Goal: Book appointment/travel/reservation: Book appointment/travel/reservation

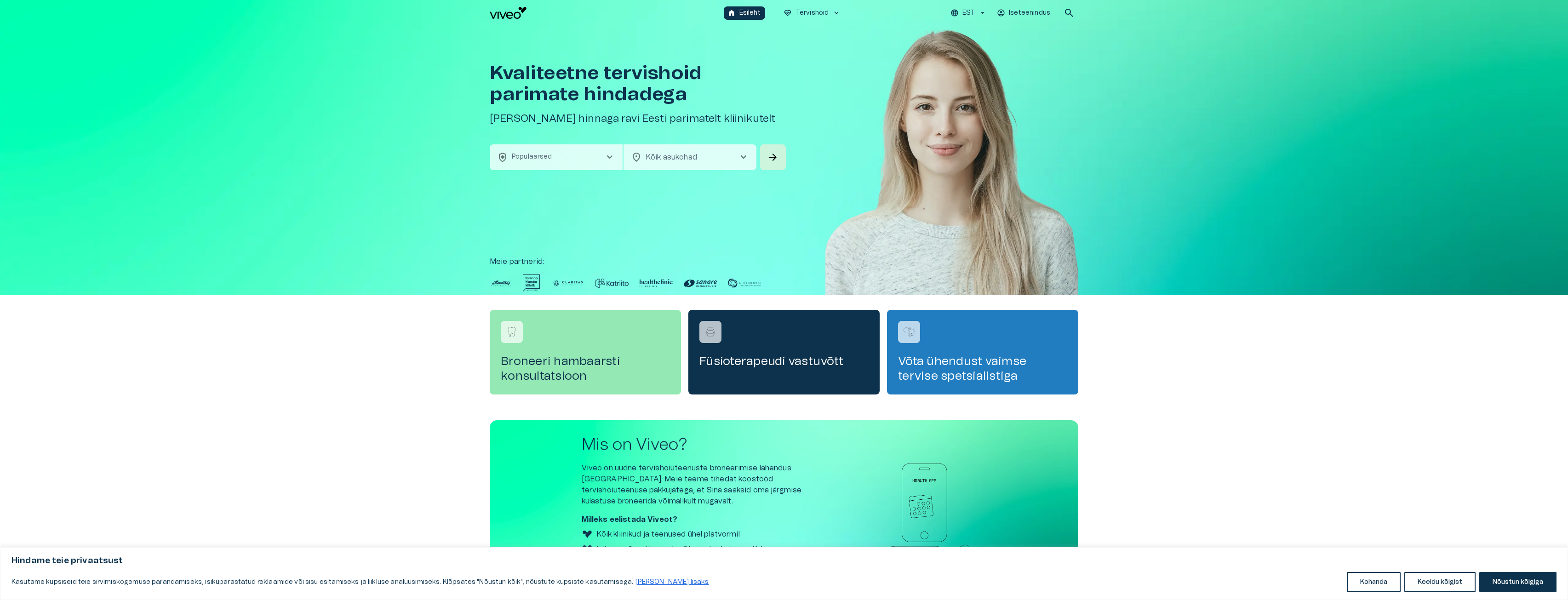
click at [587, 157] on button "health_and_safety Populaarsed chevron_right" at bounding box center [556, 157] width 133 height 26
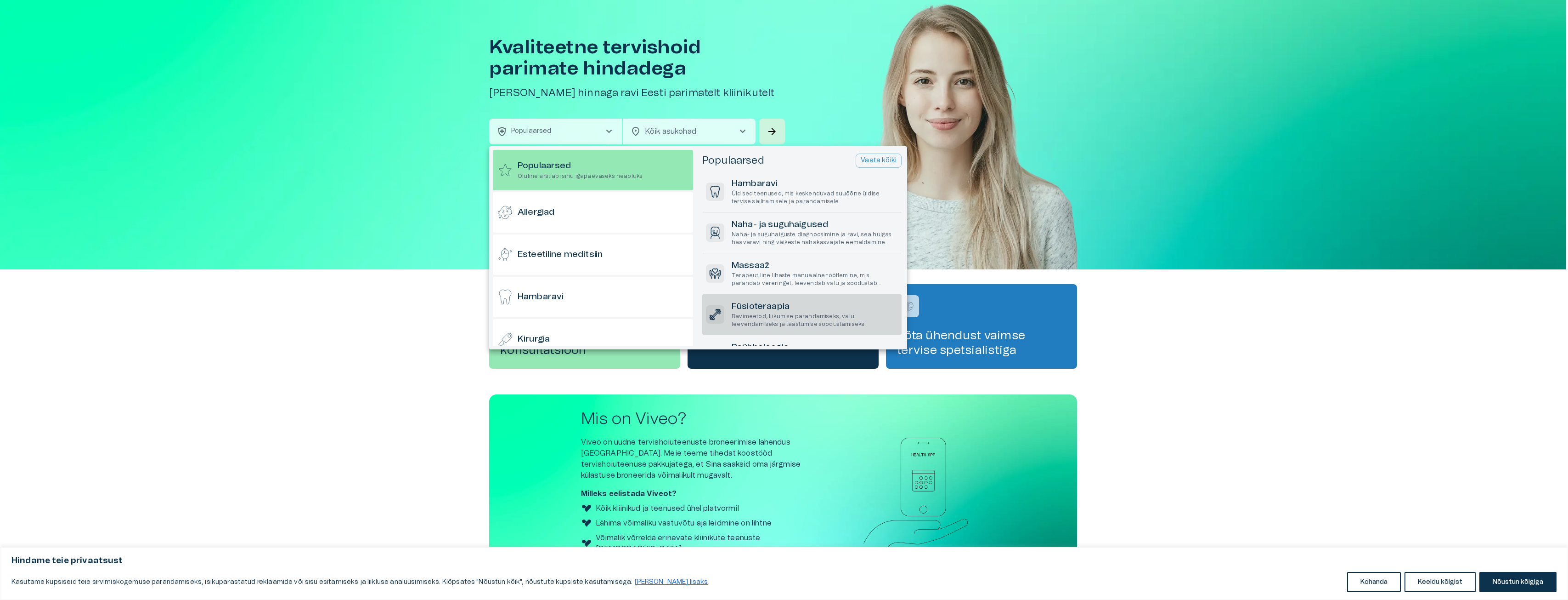
click at [747, 305] on h6 "Füsioteraapia" at bounding box center [814, 306] width 166 height 12
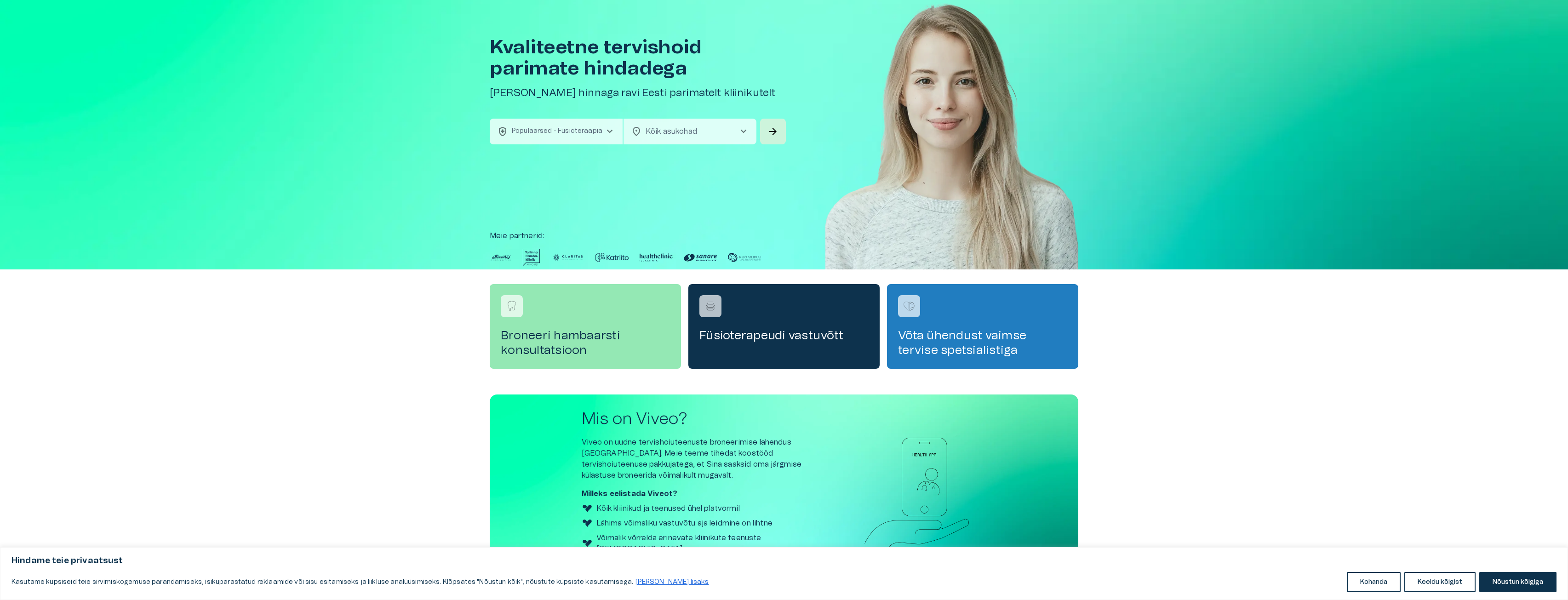
click at [681, 130] on body "Hindame teie privaatsust Kasutame küpsiseid teie sirvimiskogemuse parandamiseks…" at bounding box center [784, 274] width 1568 height 600
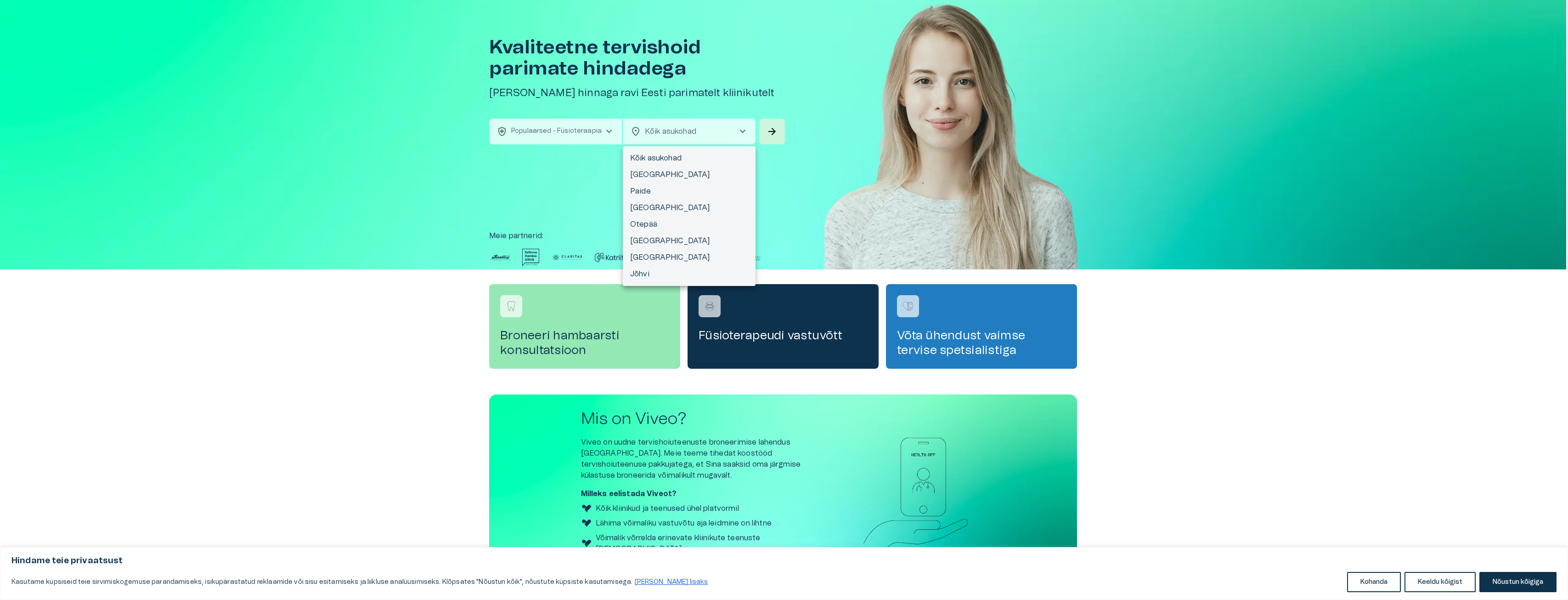
click at [650, 174] on li "[GEOGRAPHIC_DATA]" at bounding box center [689, 174] width 133 height 16
type input "**********"
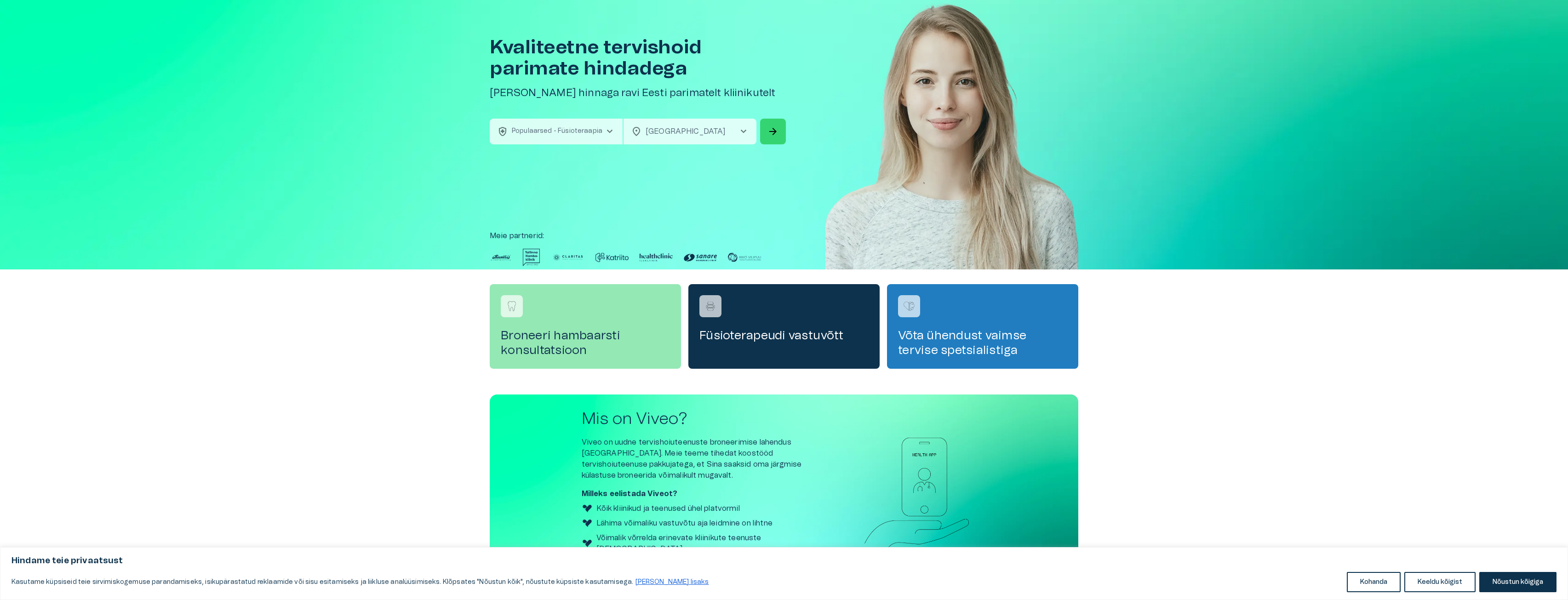
click at [767, 132] on button "arrow_forward" at bounding box center [773, 132] width 26 height 26
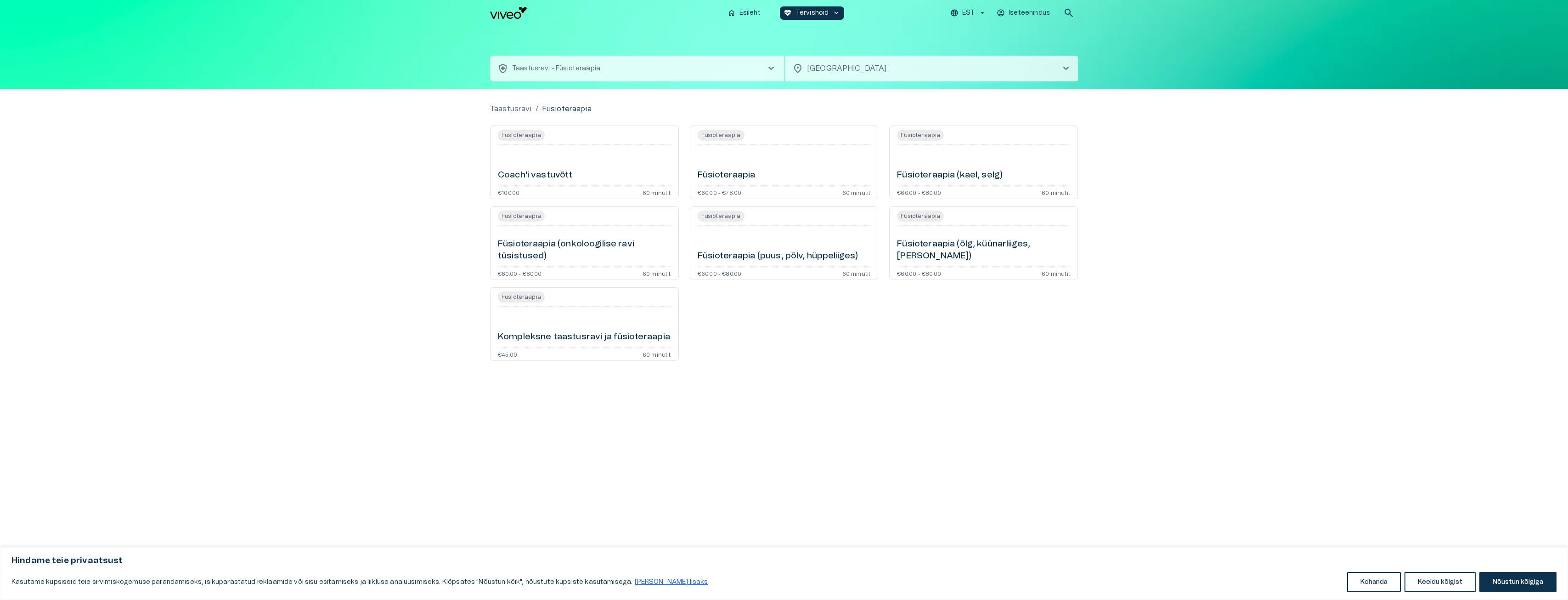
click at [718, 176] on h6 "Füsioteraapia" at bounding box center [726, 175] width 58 height 12
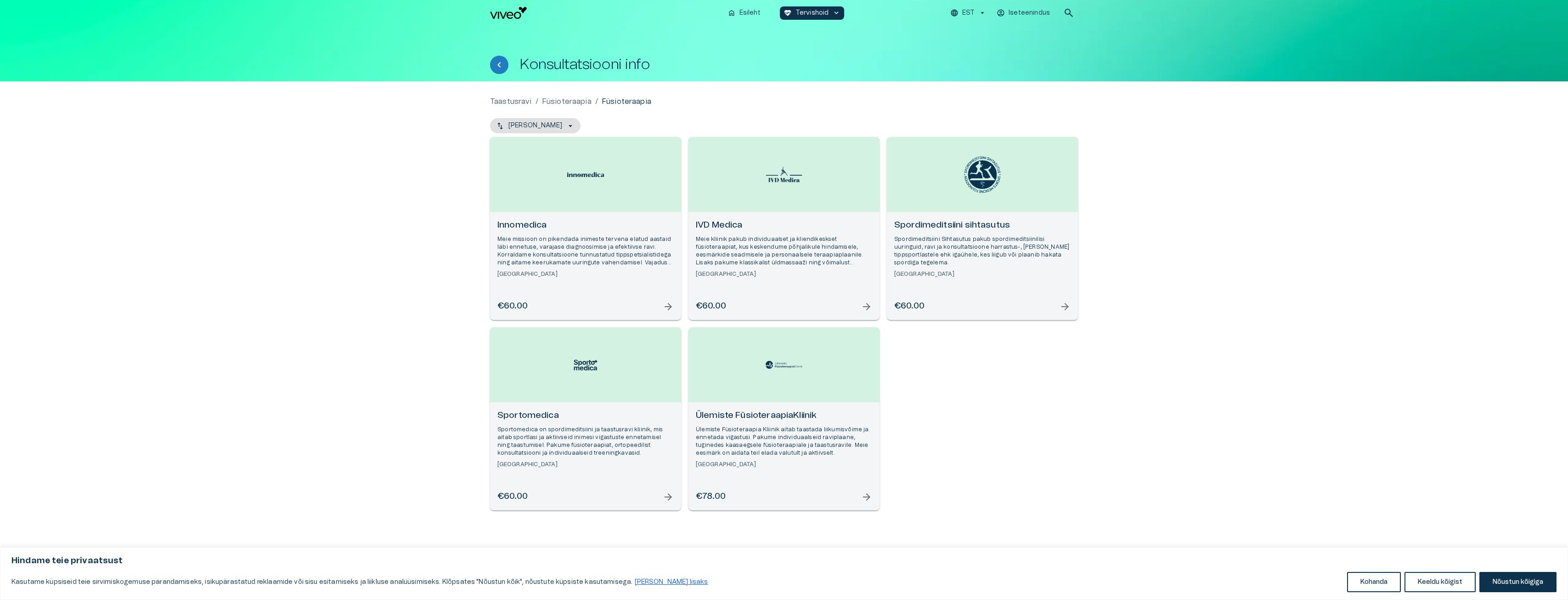
click at [761, 417] on h6 "Ülemiste FüsioteraapiaKliinik" at bounding box center [784, 415] width 177 height 12
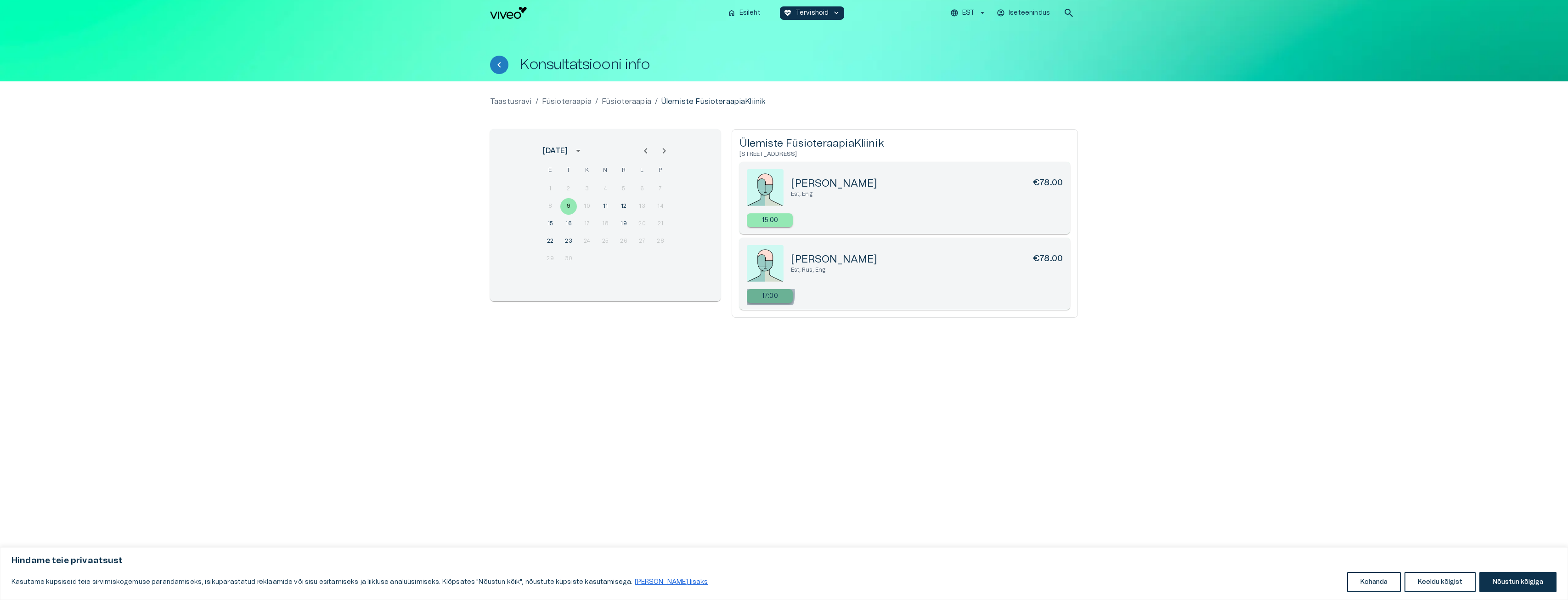
click at [759, 293] on div "17:00" at bounding box center [769, 296] width 46 height 14
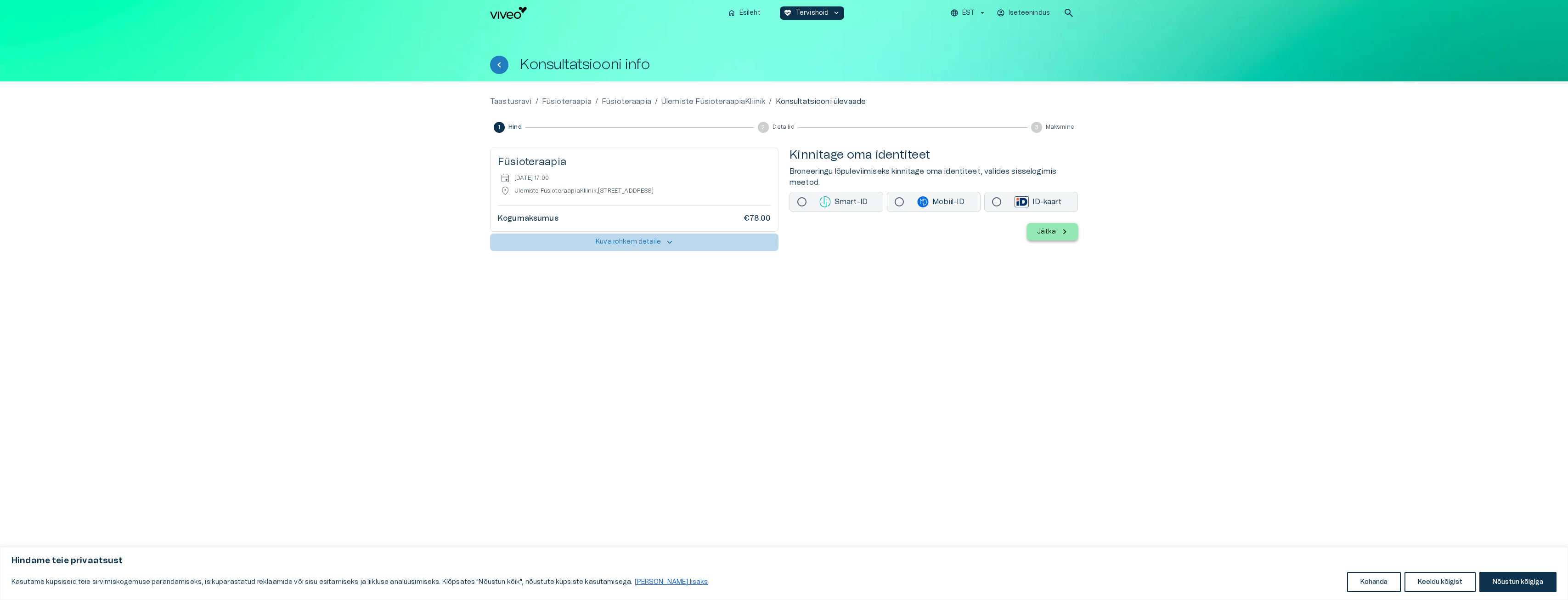
click at [670, 242] on span "keyboard_arrow_up" at bounding box center [670, 242] width 10 height 10
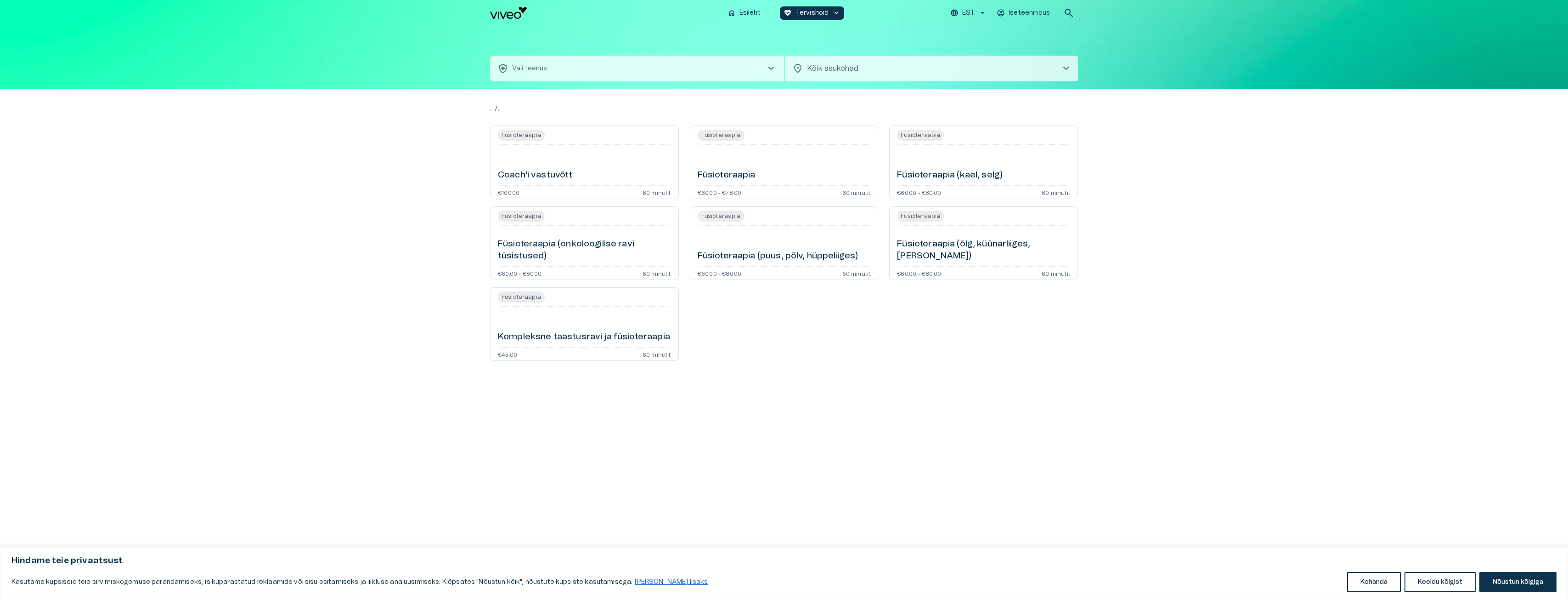
type input "**********"
click at [570, 74] on button "health_and_safety Taastusravi - Füsioteraapia chevron_right" at bounding box center [637, 68] width 294 height 26
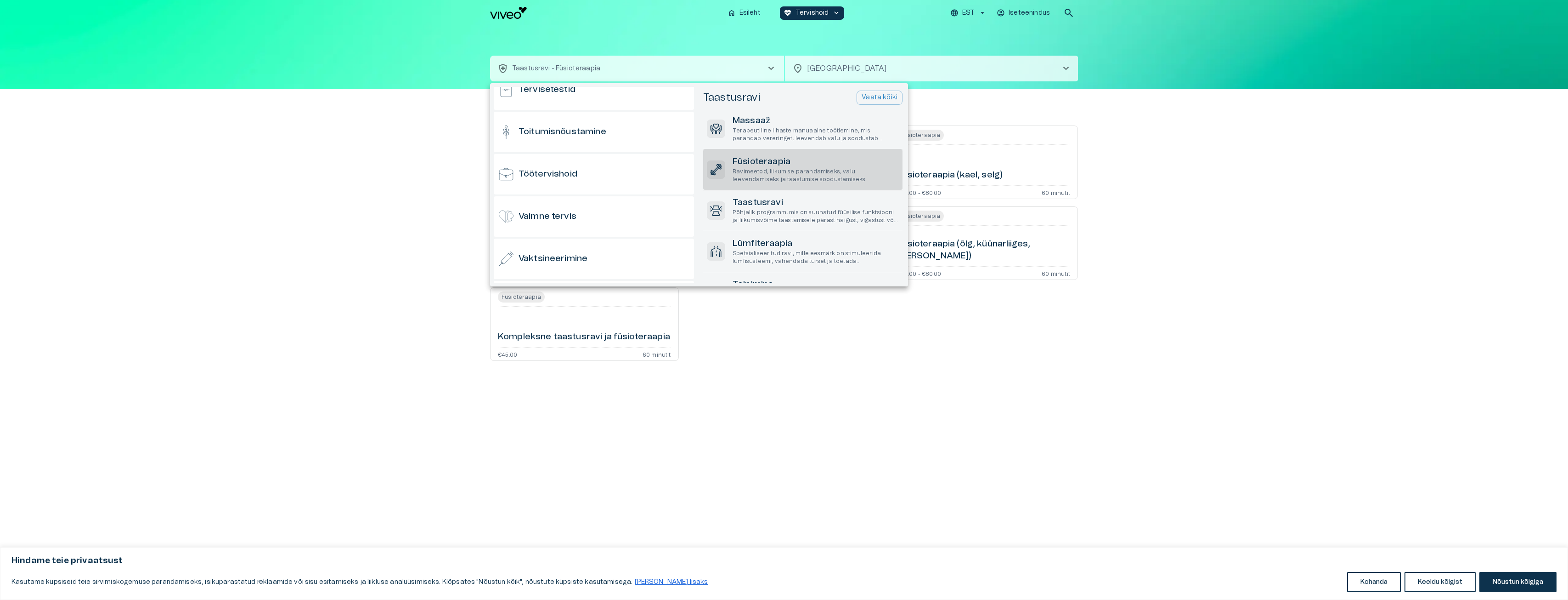
scroll to position [864, 0]
click at [578, 214] on div "Vaimne tervis" at bounding box center [593, 216] width 200 height 40
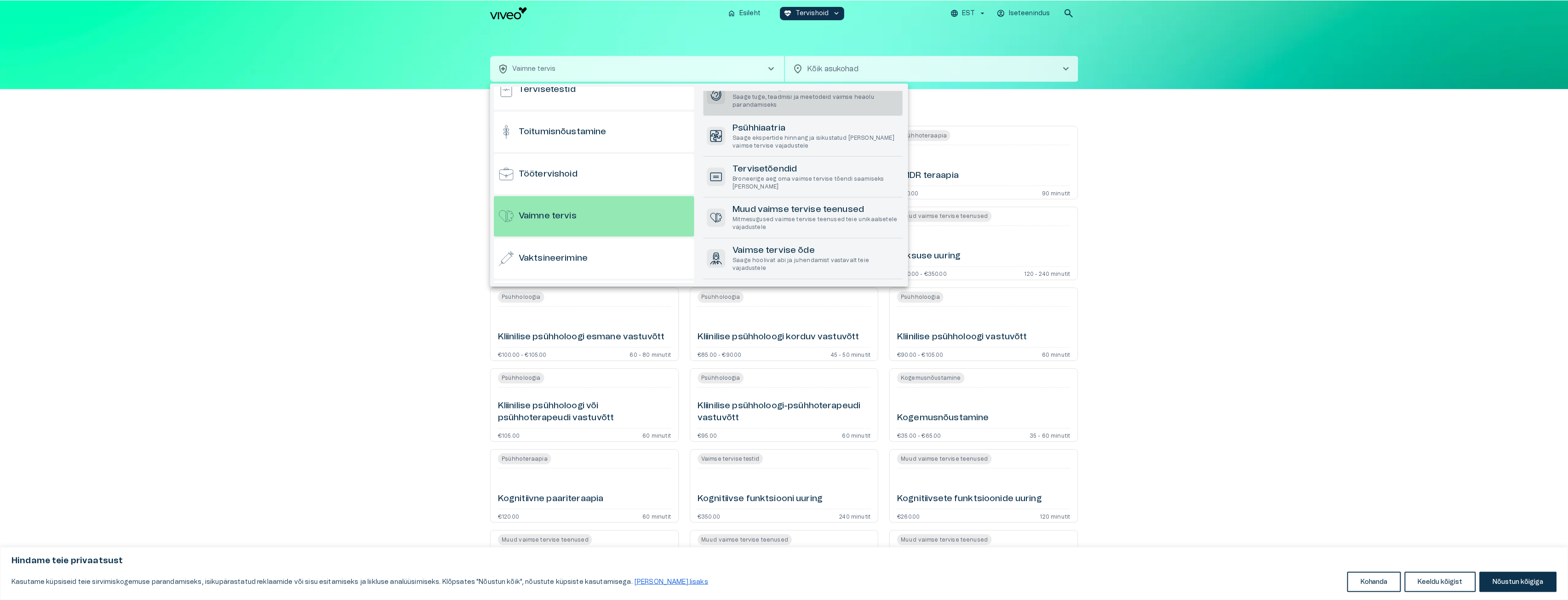
scroll to position [92, 0]
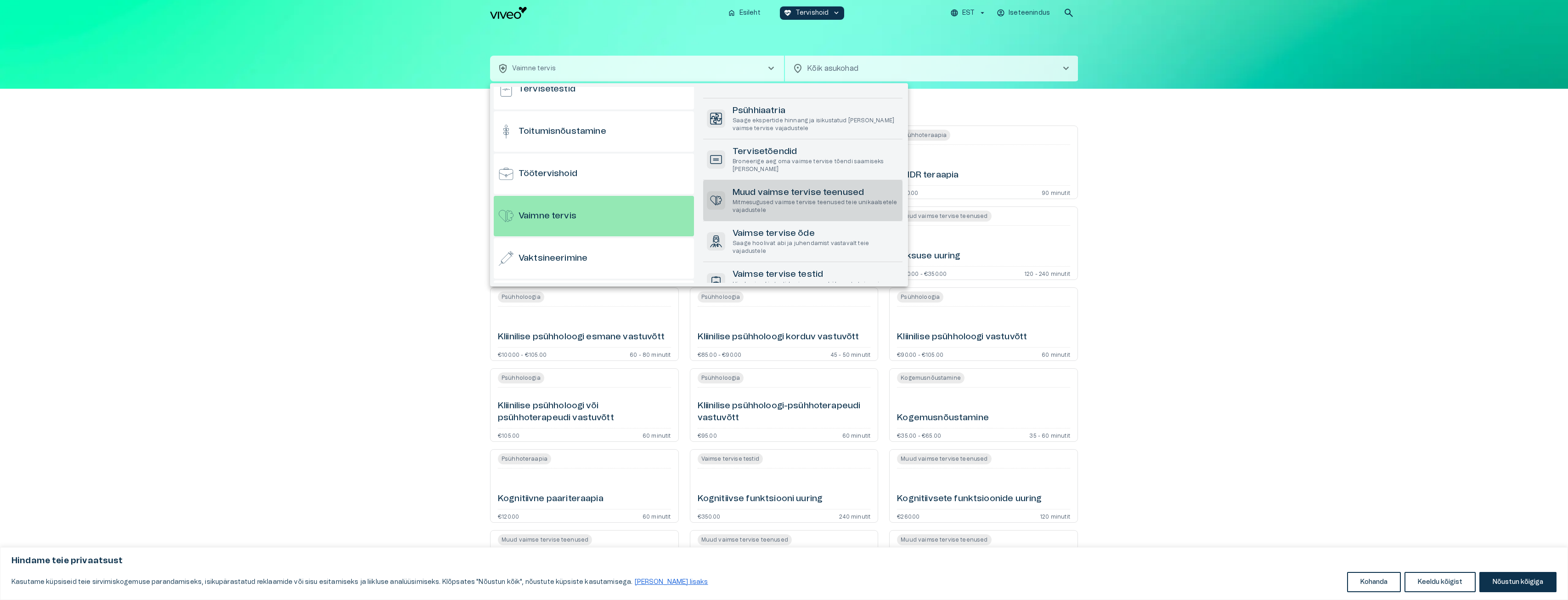
click at [761, 197] on h6 "Muud vaimse tervise teenused" at bounding box center [815, 192] width 166 height 12
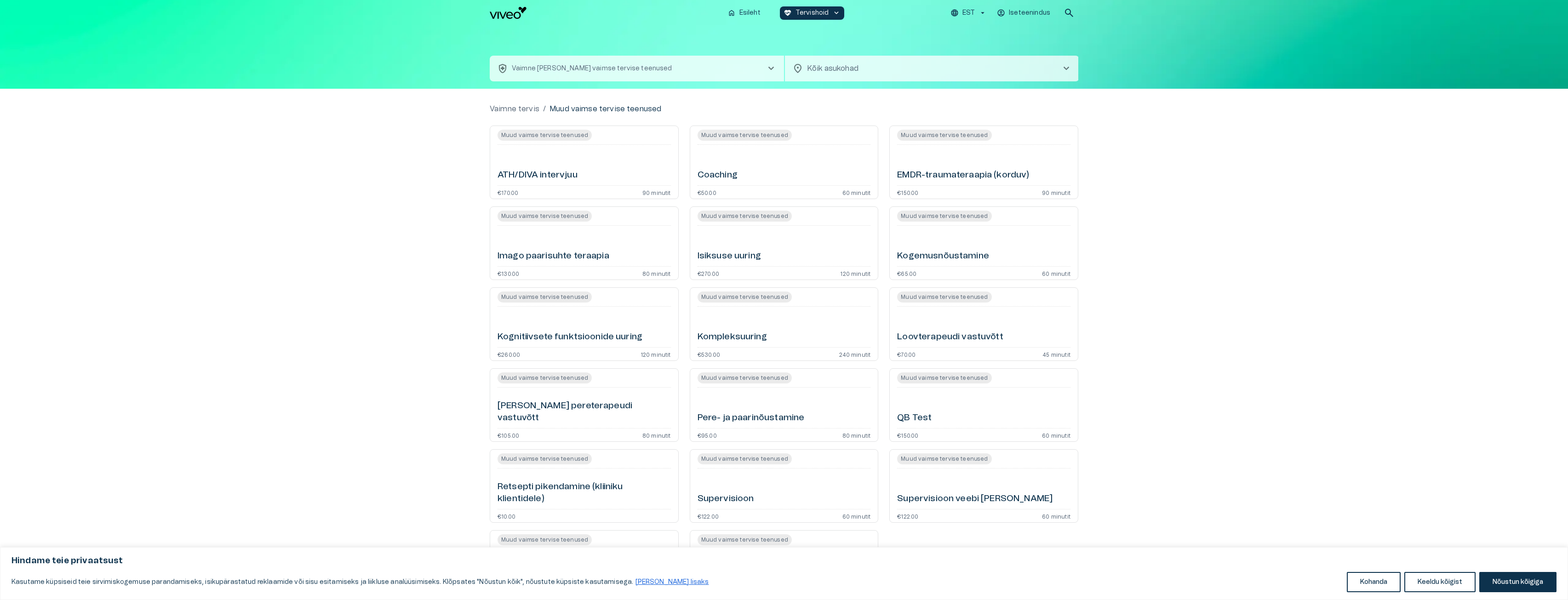
click at [617, 66] on p "Vaimne [PERSON_NAME] vaimse tervise teenused" at bounding box center [592, 69] width 160 height 10
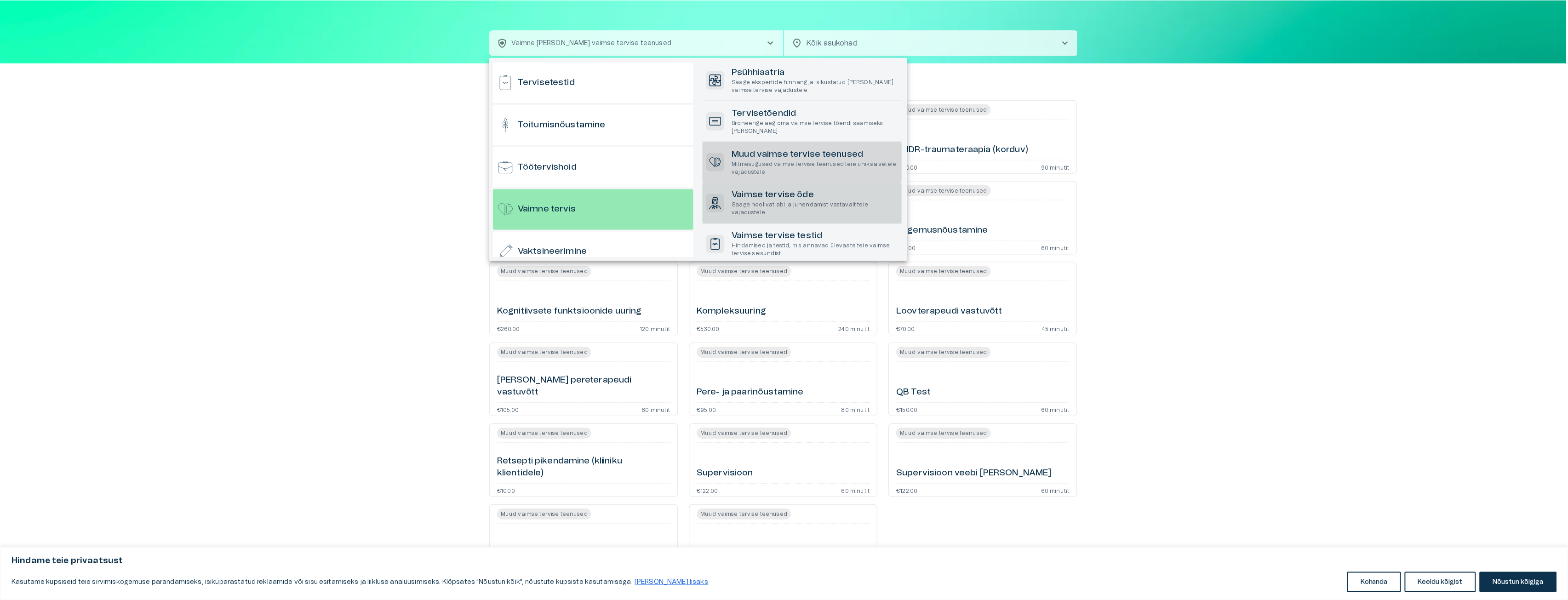
scroll to position [895, 0]
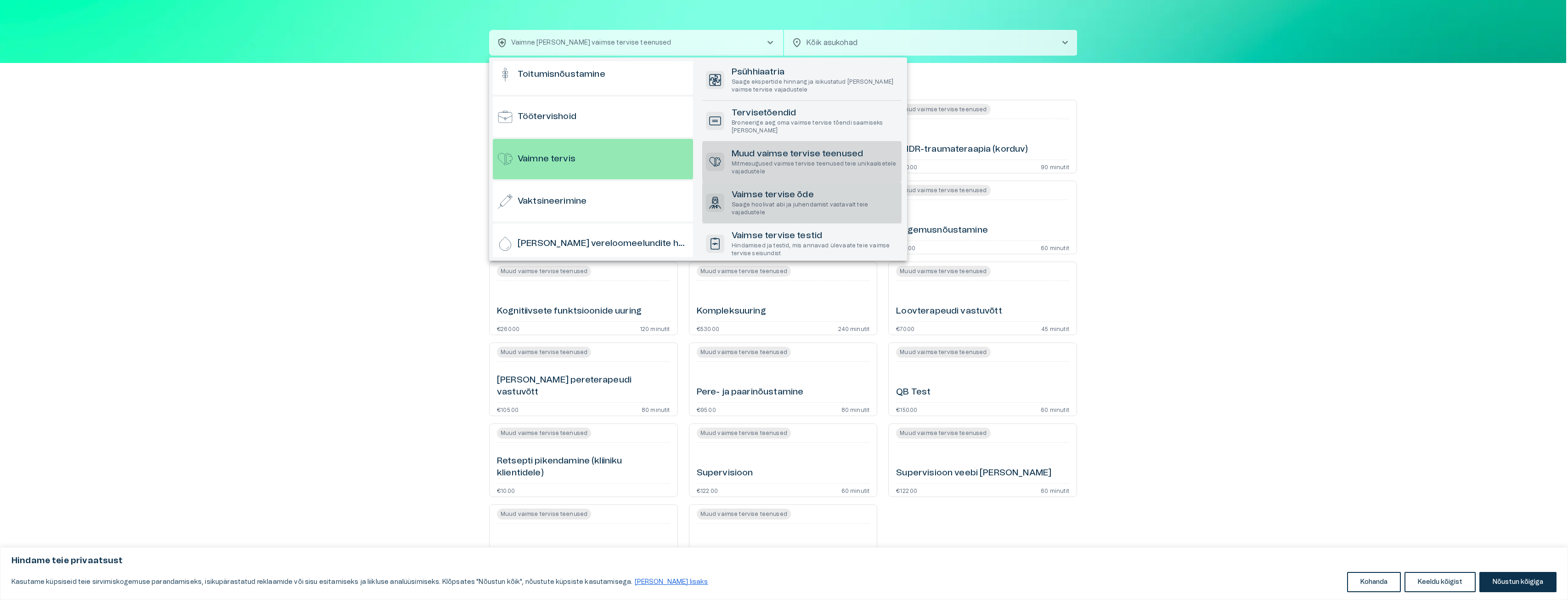
click at [767, 201] on h6 "Vaimse tervise õde" at bounding box center [814, 195] width 166 height 12
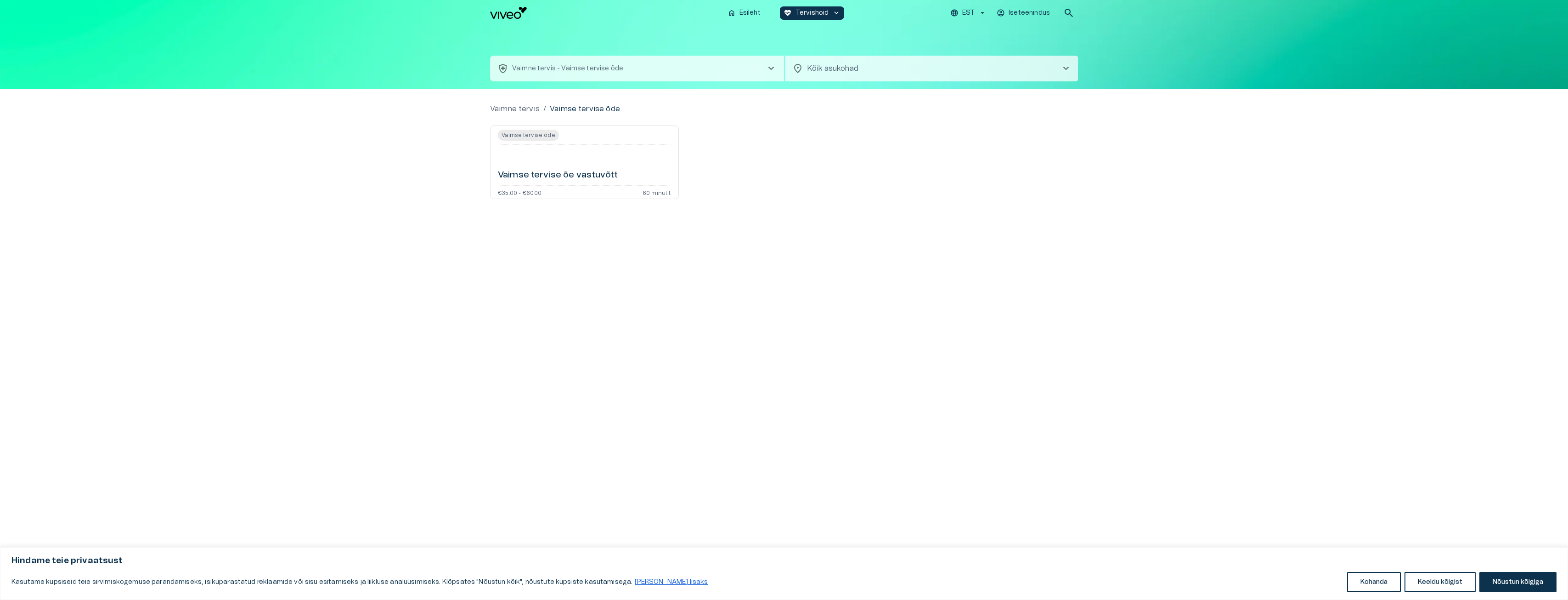
click at [561, 158] on div "Vaimse tervise õe vastuvõtt" at bounding box center [584, 165] width 173 height 33
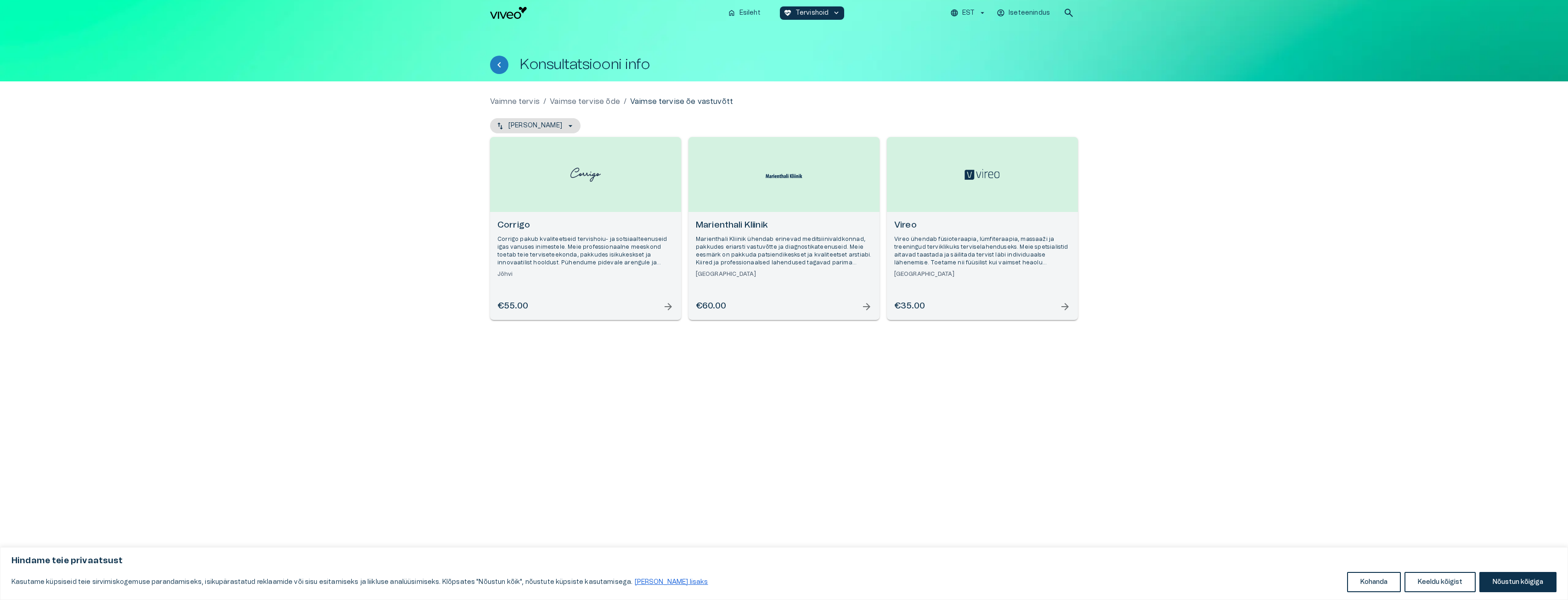
click at [916, 235] on p "Vireo ühendab füsioteraapia, lümfiteraapia, massaaži ja treeningud terviklikuks…" at bounding box center [982, 251] width 177 height 32
click at [749, 227] on h6 "Marienthali Kliinik" at bounding box center [784, 225] width 177 height 12
click at [528, 227] on h6 "Corrigo" at bounding box center [586, 225] width 177 height 12
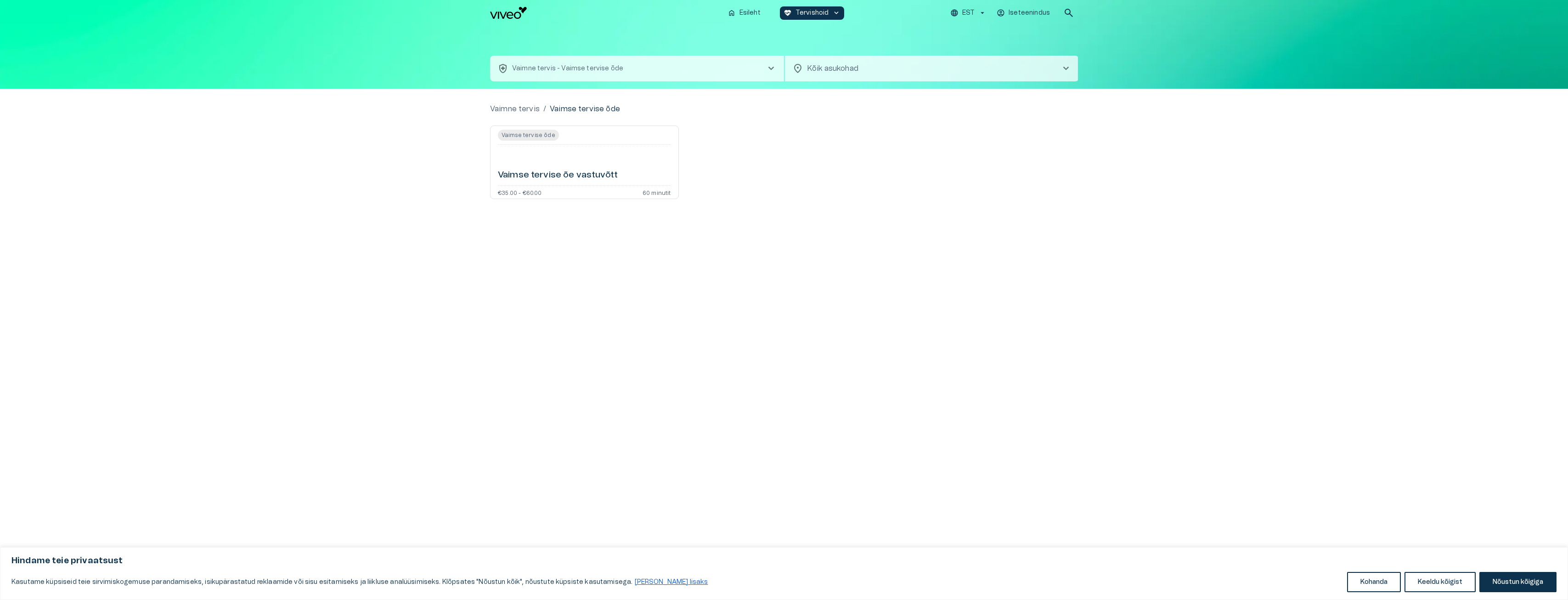
click at [605, 67] on p "Vaimne tervis - Vaimse tervise õde" at bounding box center [567, 69] width 111 height 10
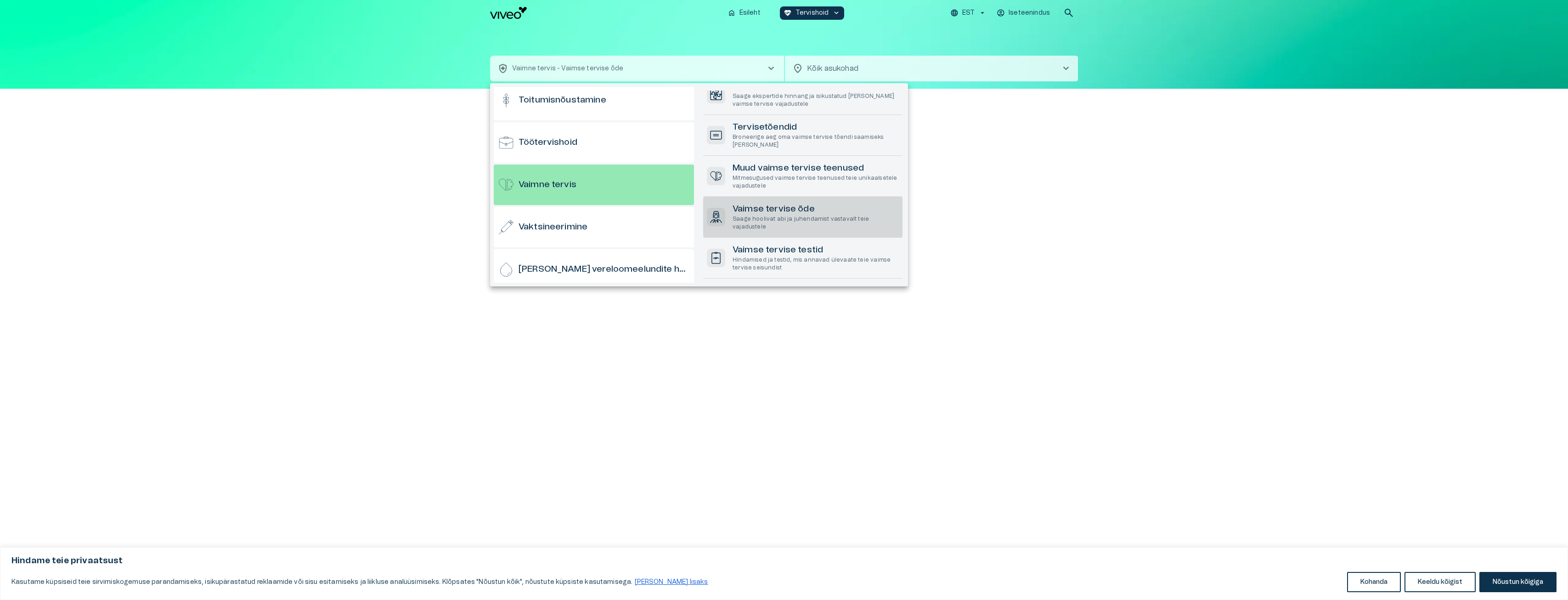
scroll to position [100, 0]
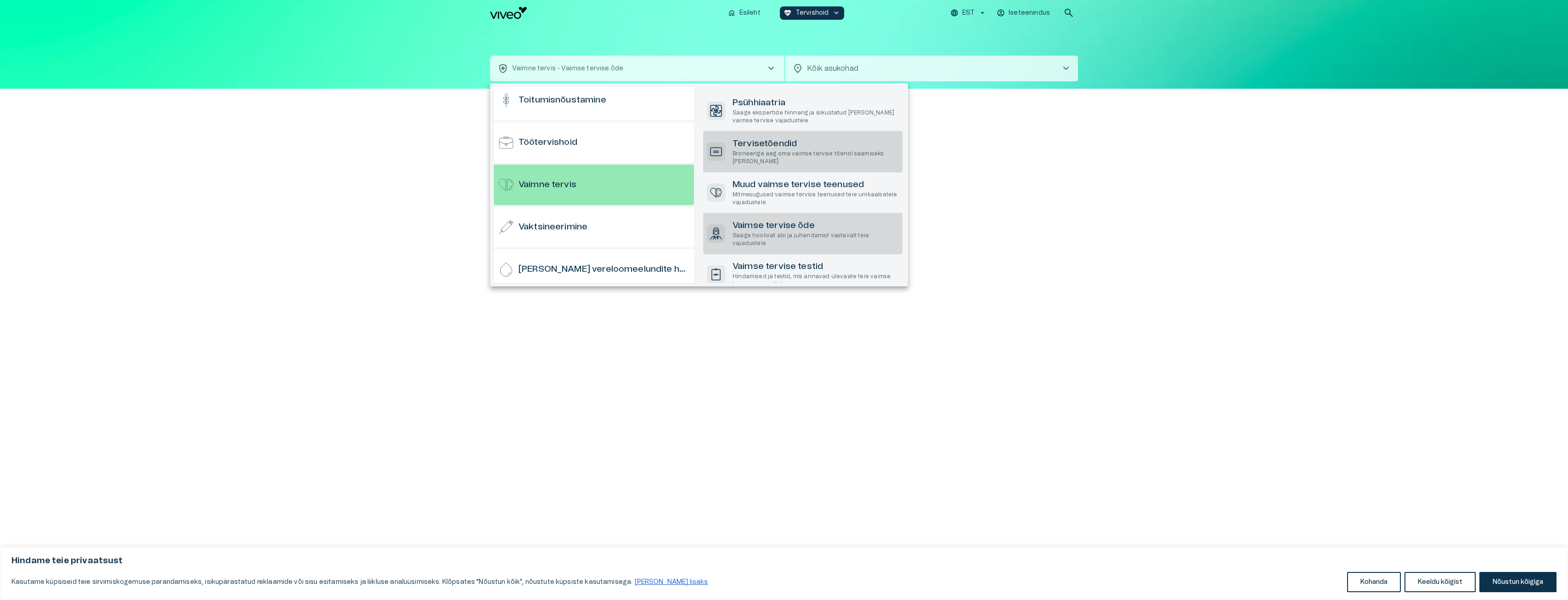
click at [768, 148] on h6 "Tervisetõendid" at bounding box center [815, 144] width 166 height 12
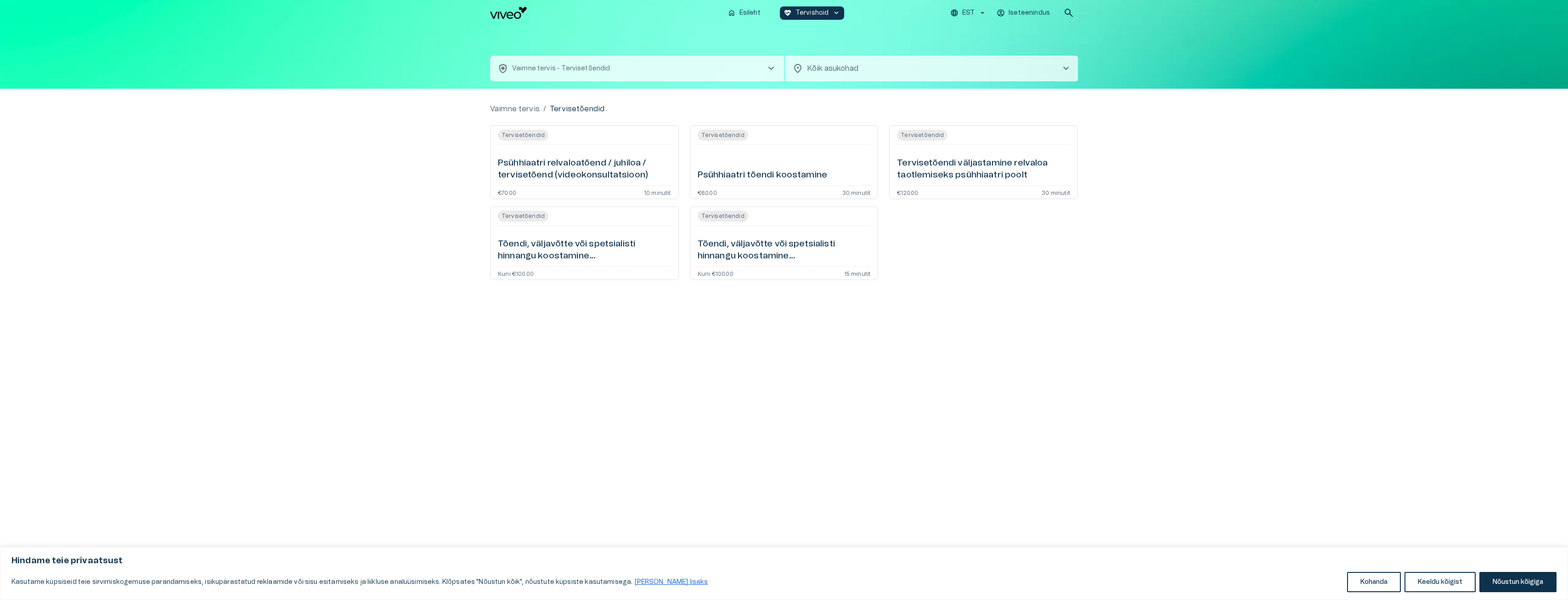
click at [600, 161] on h6 "Psühhiaatri relvaloatõend / juhiloa / tervisetõend (videokonsultatsioon)" at bounding box center [584, 169] width 173 height 24
click at [555, 242] on h6 "Tõendi, väljavõtte või spetsialisti hinnangu koostamine ravidokumentatsiooni põ…" at bounding box center [584, 250] width 173 height 24
click at [774, 173] on h6 "Psühhiaatri tõendi koostamine" at bounding box center [762, 175] width 130 height 12
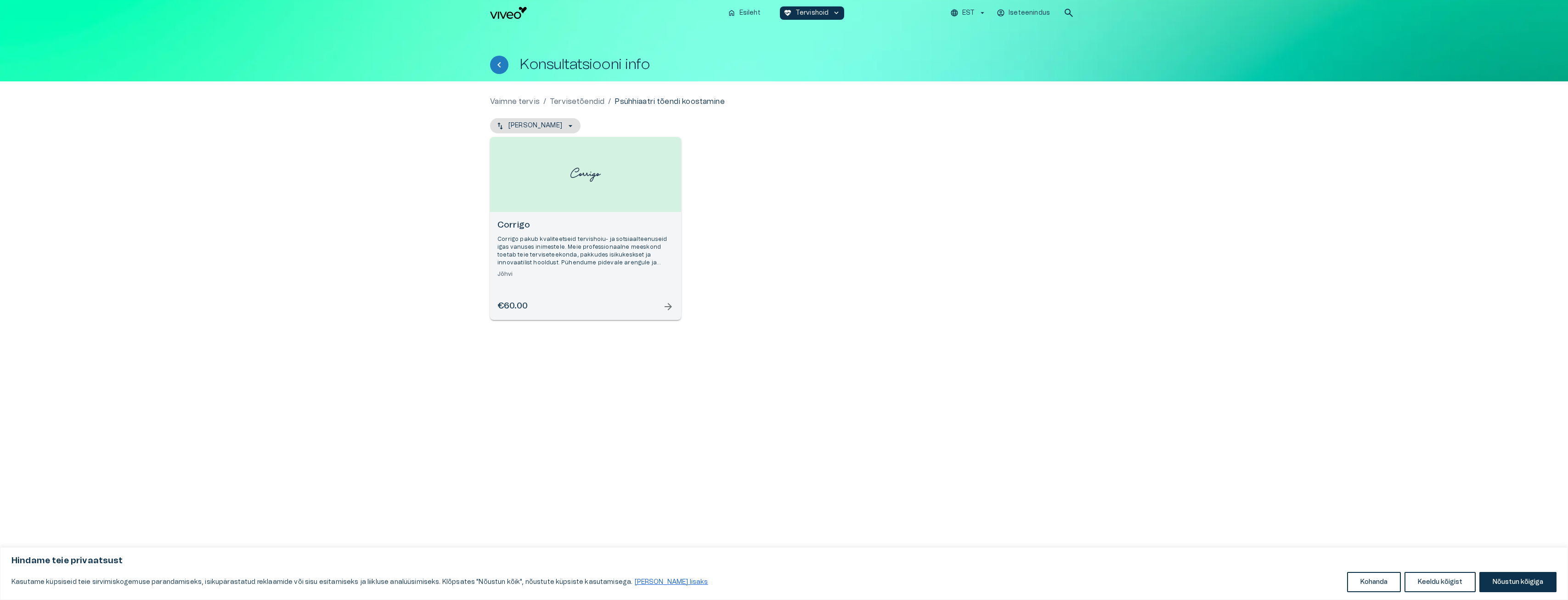
click at [609, 234] on div "[PERSON_NAME] pakub kvaliteetseid tervishoiu- ja sotsiaalteenuseid igas vanuses…" at bounding box center [586, 249] width 177 height 59
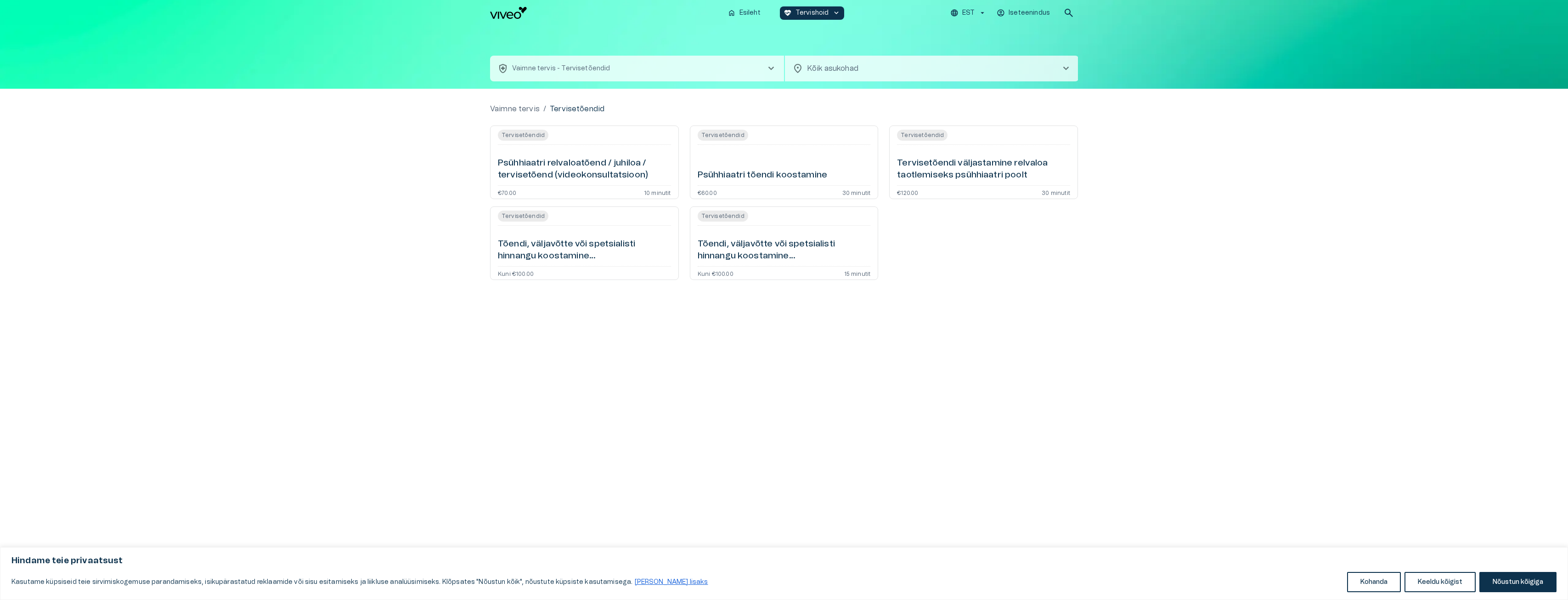
click at [966, 169] on h6 "Tervisetõendi väljastamine relvaloa taotlemiseks psühhiaatri poolt" at bounding box center [984, 169] width 173 height 24
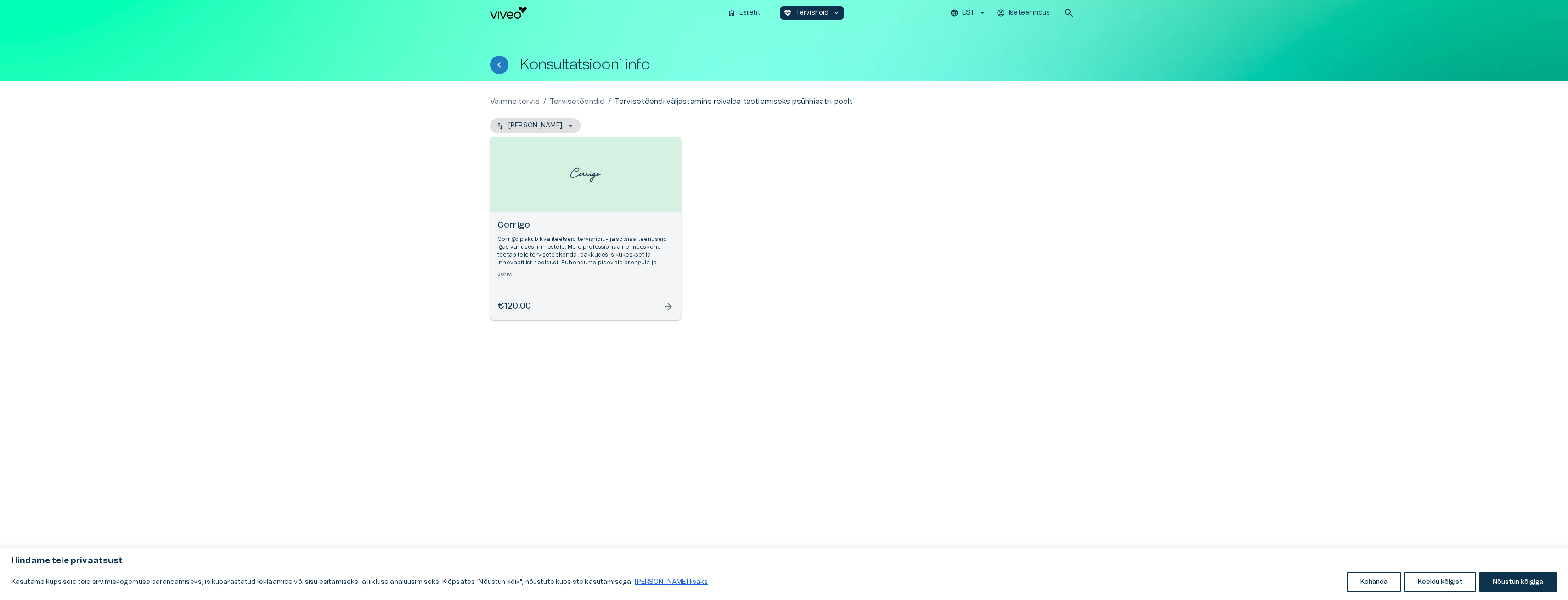
click at [629, 242] on p "Corrigo pakub kvaliteetseid tervishoiu- ja sotsiaalteenuseid igas vanuses inime…" at bounding box center [586, 251] width 177 height 32
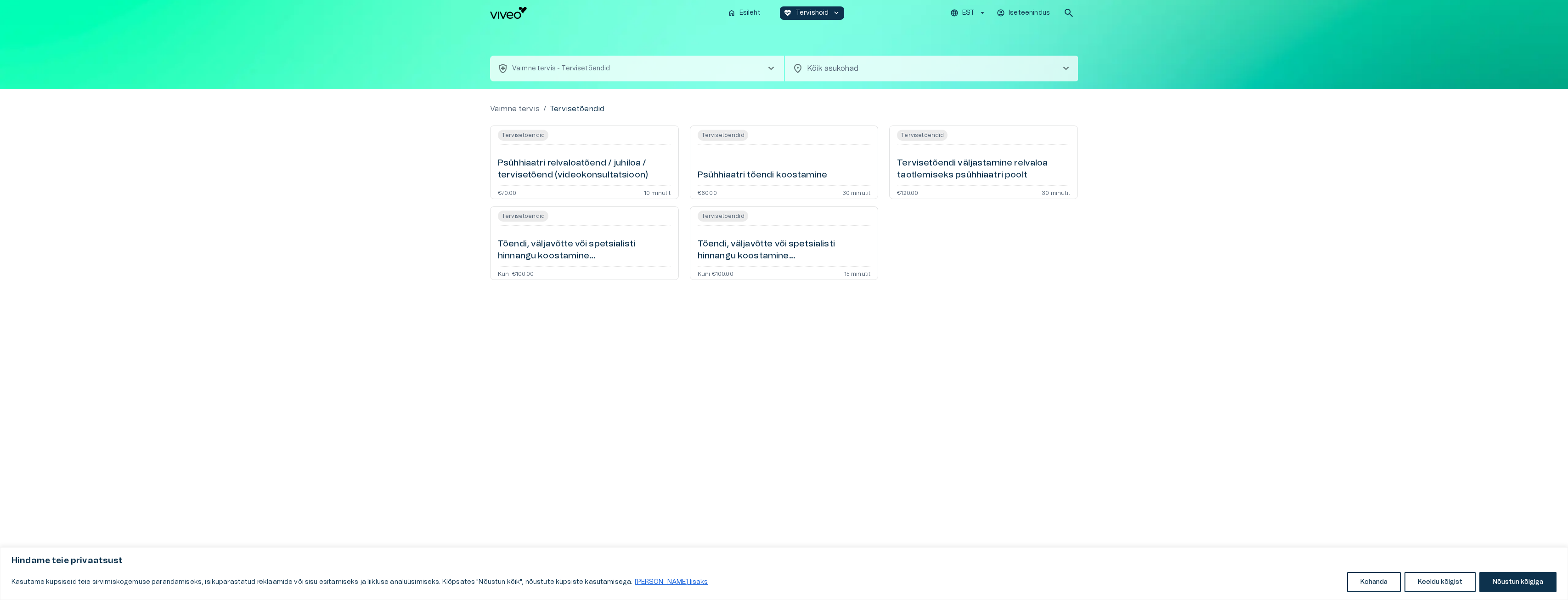
click at [747, 251] on h6 "Tõendi, väljavõtte või spetsialisti hinnangu koostamine ravidokumentatsiooni põ…" at bounding box center [784, 250] width 173 height 24
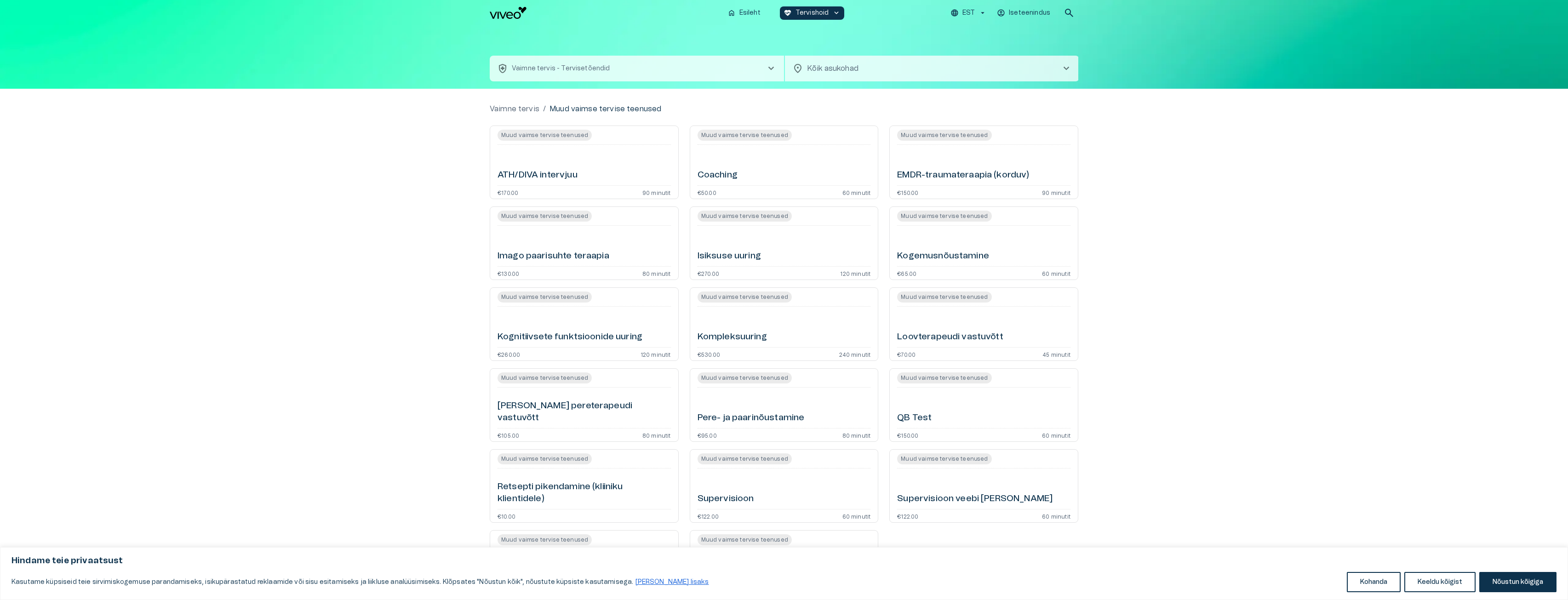
click at [609, 63] on button "health_and_safety Vaimne tervis - Tervisetõendid chevron_right" at bounding box center [637, 68] width 294 height 26
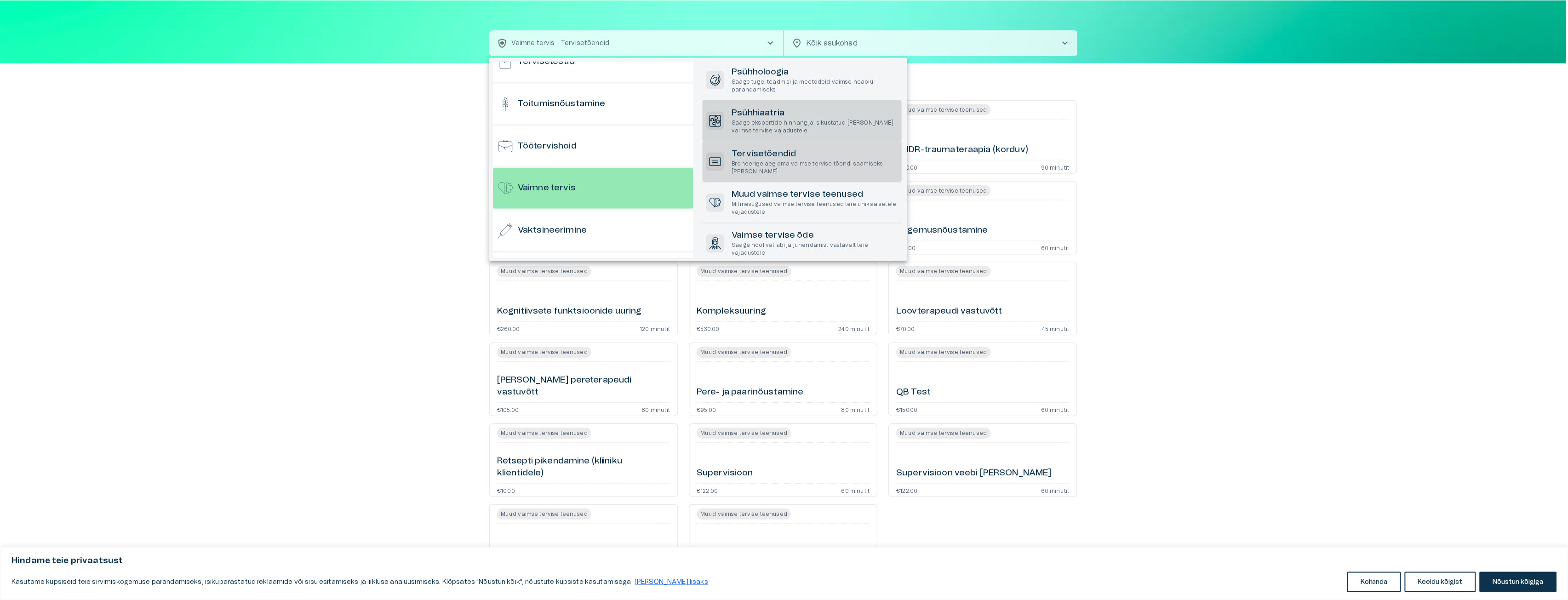
scroll to position [895, 0]
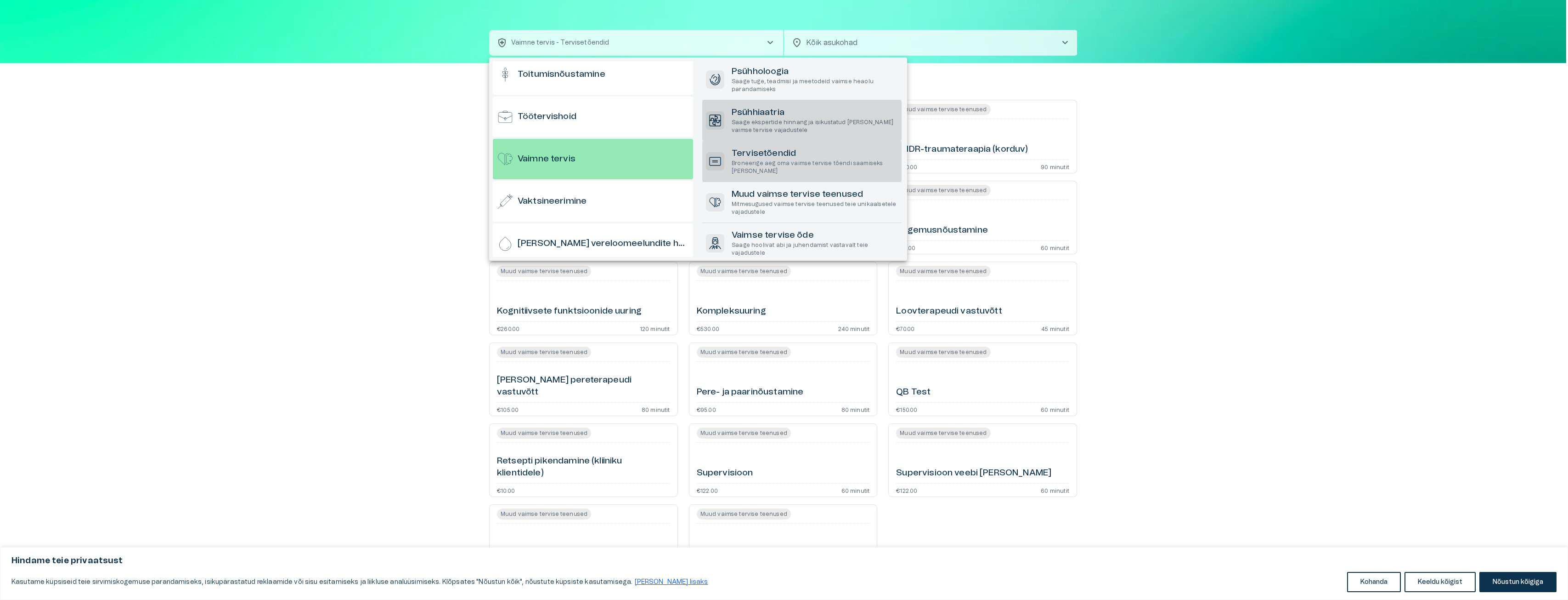
click at [766, 121] on p "Saage ekspertide hinnang ja isikustatud [PERSON_NAME] vaimse tervise vajadustele" at bounding box center [814, 127] width 166 height 16
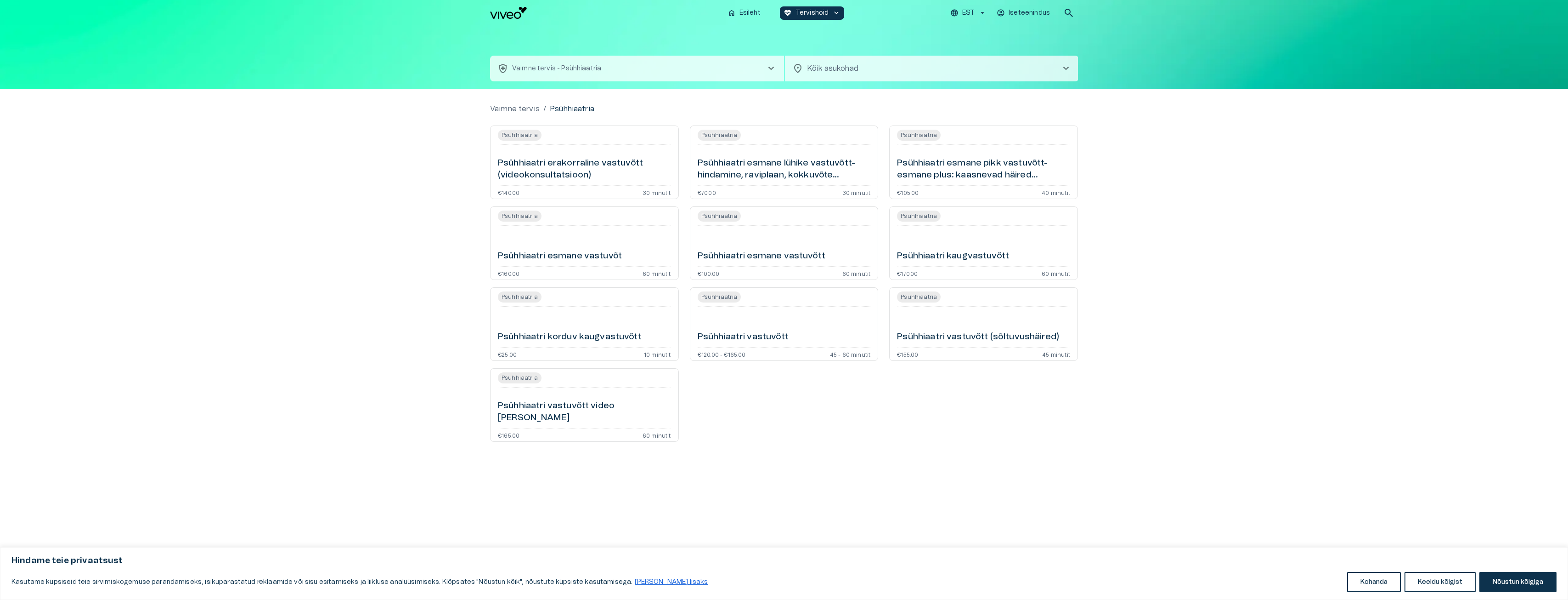
click at [762, 258] on h6 "Psühhiaatri esmane vastuvõtt" at bounding box center [761, 256] width 128 height 12
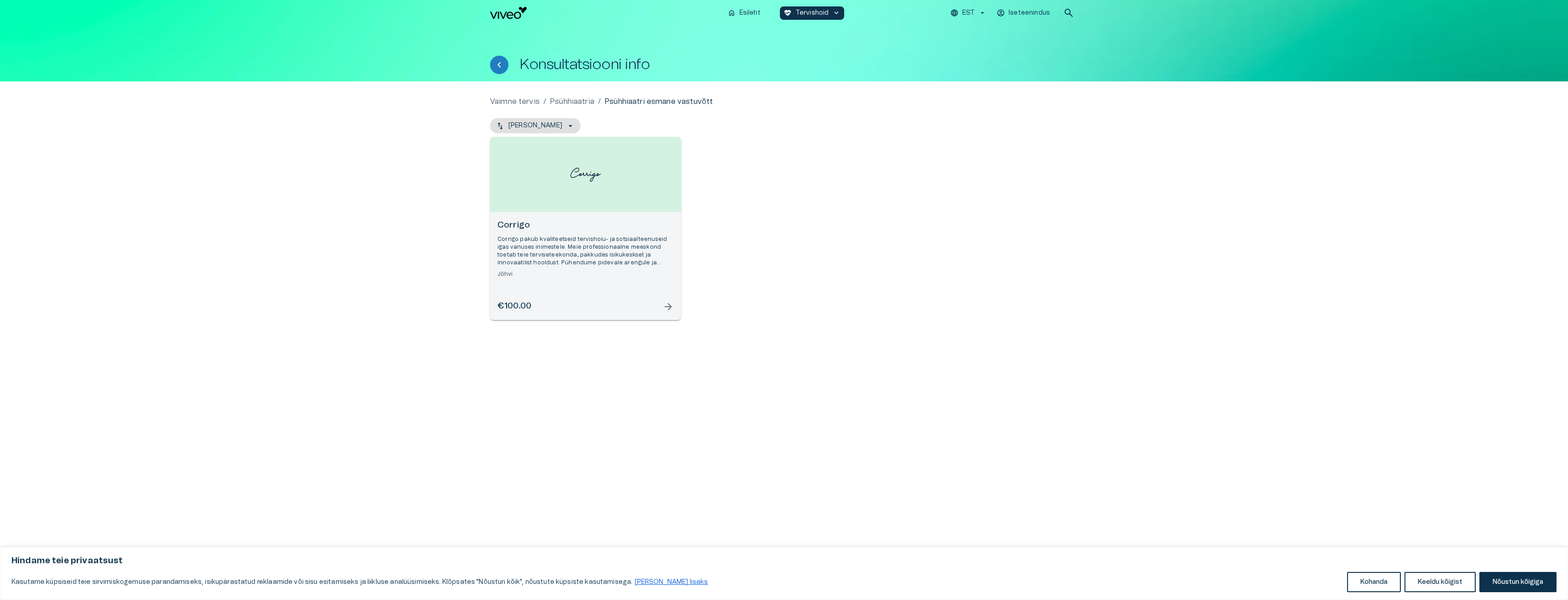
click at [533, 255] on p "Corrigo pakub kvaliteetseid tervishoiu- ja sotsiaalteenuseid igas vanuses inime…" at bounding box center [586, 251] width 177 height 32
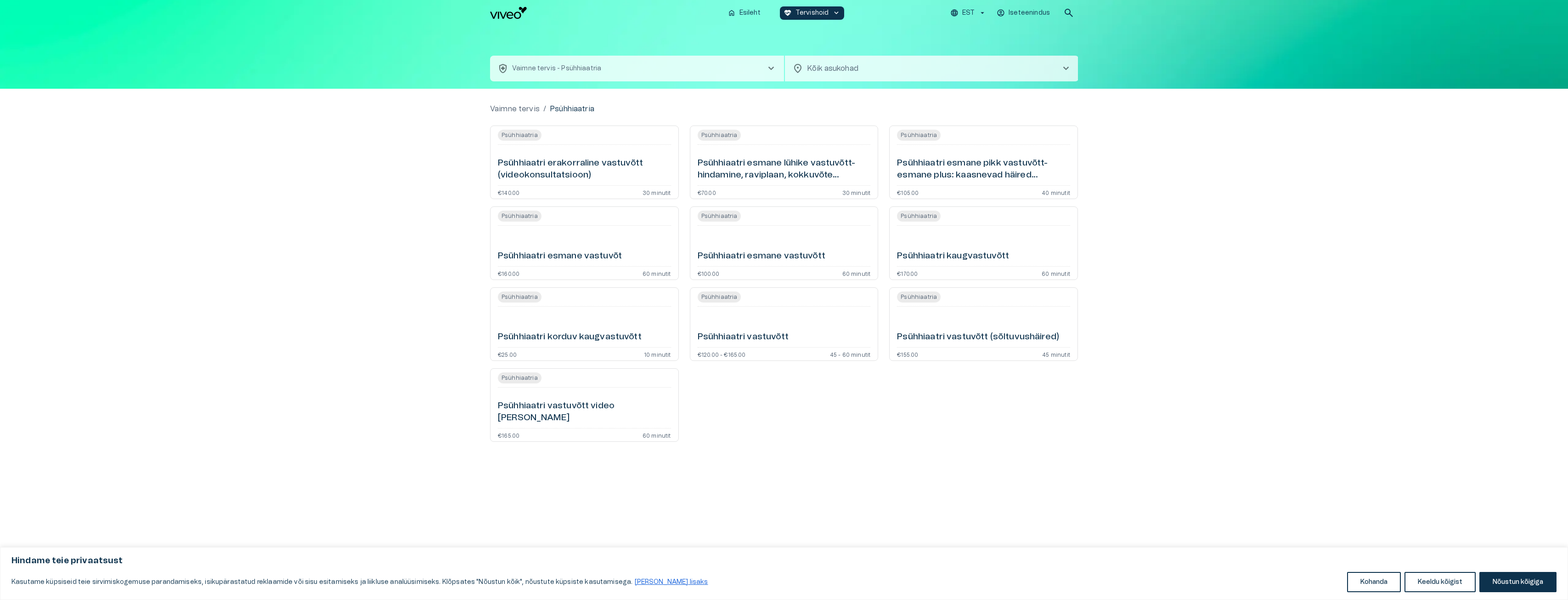
click at [946, 257] on h6 "Psühhiaatri kaugvastuvõtt" at bounding box center [953, 256] width 112 height 12
click at [908, 326] on div "Psühhiaatri vastuvõtt (sõltuvushäired)" at bounding box center [984, 326] width 173 height 33
click at [559, 387] on div "Psühhiaatria Psühhiaatri vastuvõtt video [PERSON_NAME] €165.00 60 minutit" at bounding box center [584, 404] width 189 height 74
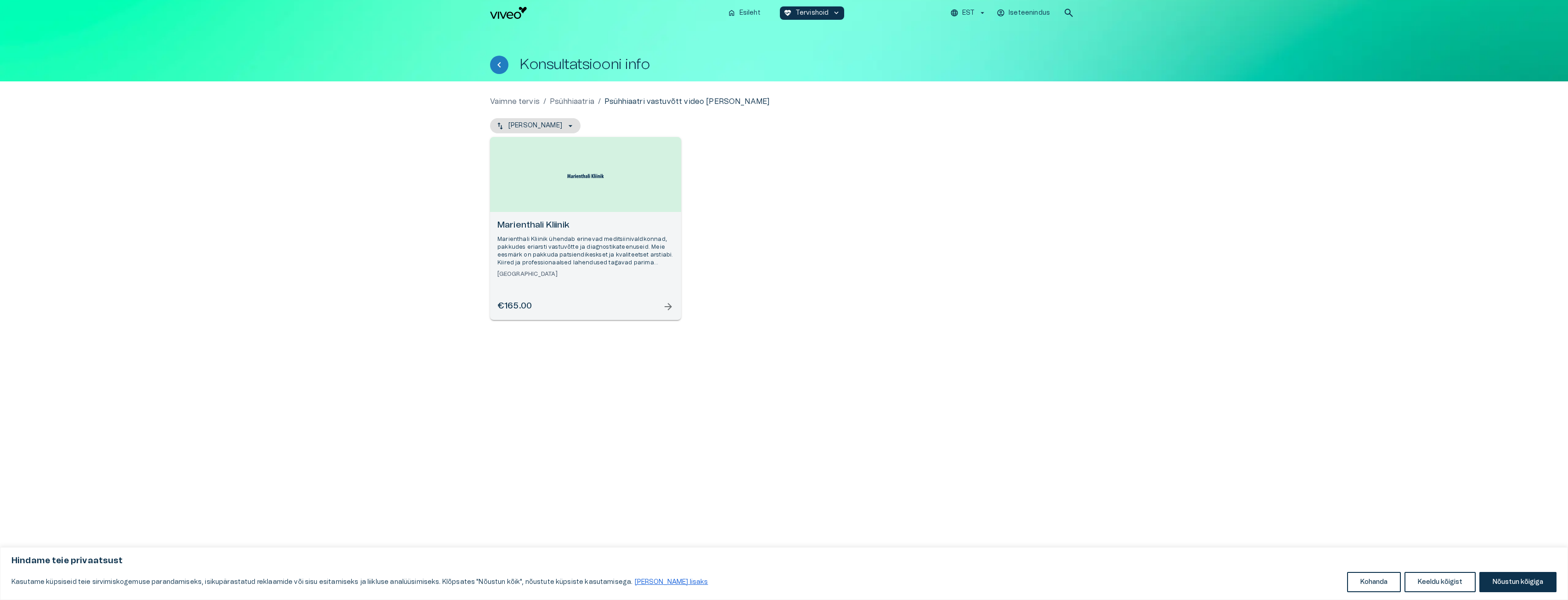
click at [554, 245] on p "Marienthali Kliinik ühendab erinevad meditsiinivaldkonnad, pakkudes eriarsti va…" at bounding box center [586, 251] width 177 height 32
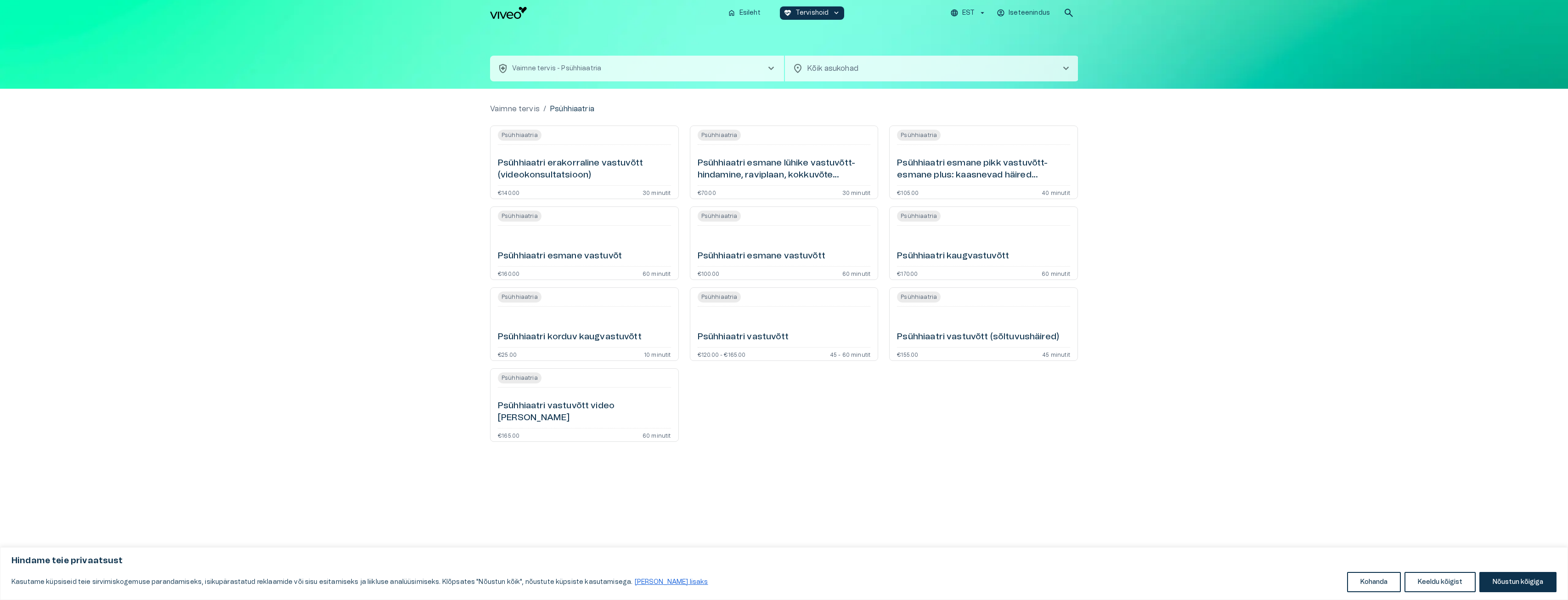
click at [554, 164] on h6 "Psühhiaatri erakorraline vastuvõtt (videokonsultatsioon)" at bounding box center [584, 169] width 173 height 24
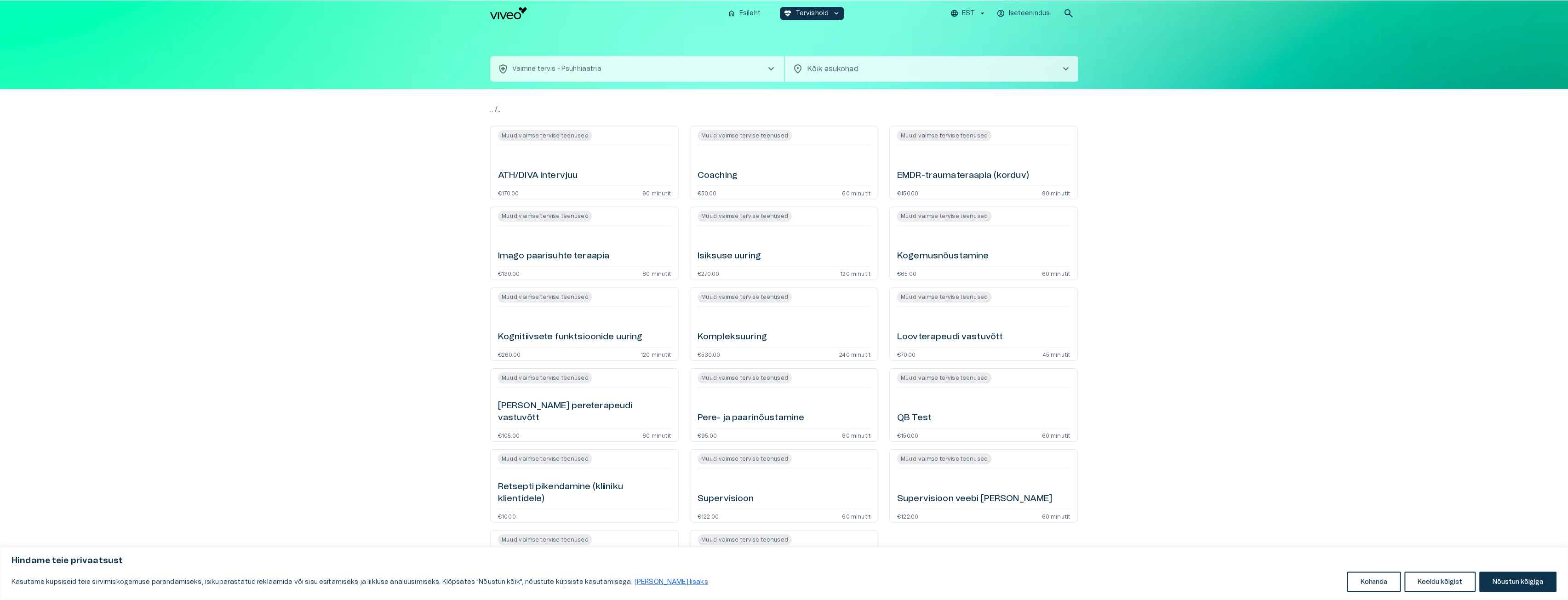
scroll to position [26, 0]
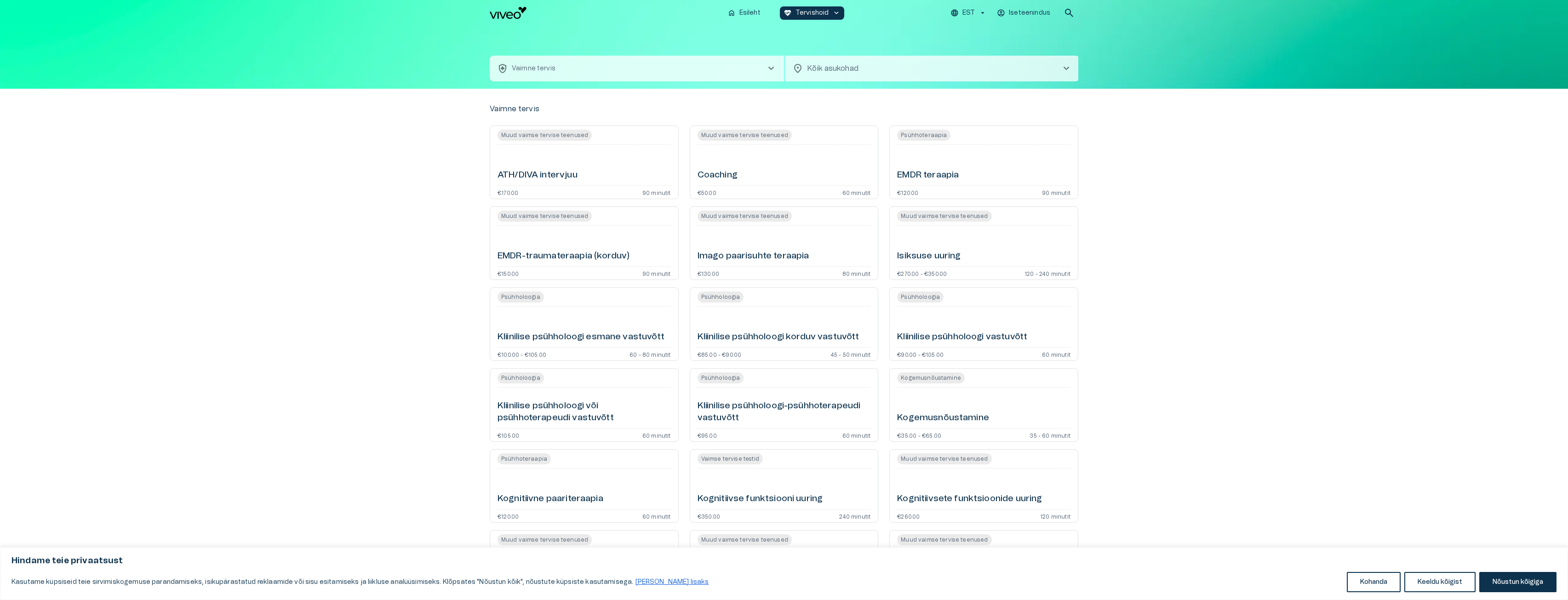
click at [589, 401] on h6 "Kliinilise psühholoogi või psühhoterapeudi vastuvõtt" at bounding box center [584, 412] width 173 height 24
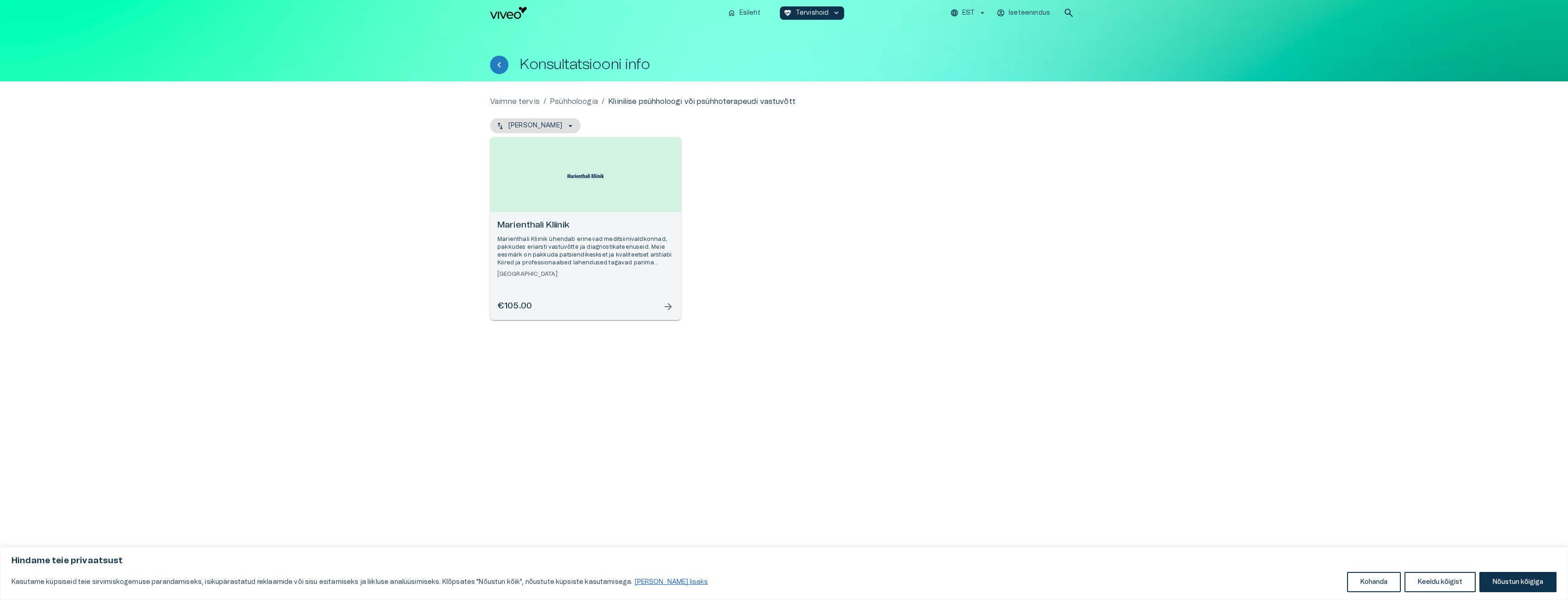
click at [512, 246] on p "Marienthali Kliinik ühendab erinevad meditsiinivaldkonnad, pakkudes eriarsti va…" at bounding box center [586, 251] width 177 height 32
